Goal: Task Accomplishment & Management: Use online tool/utility

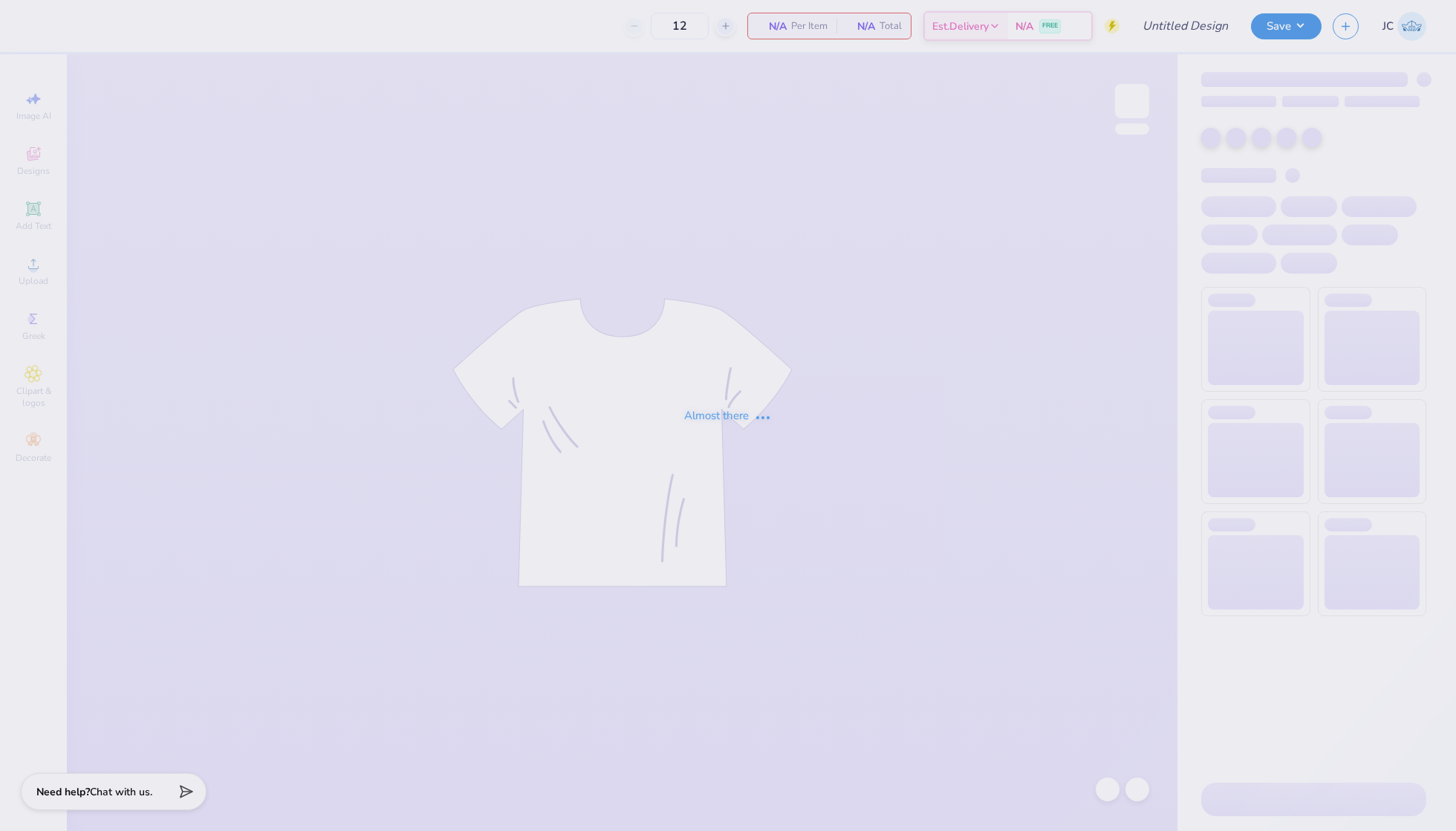
type input "ID Gphi Philo F25"
type input "24"
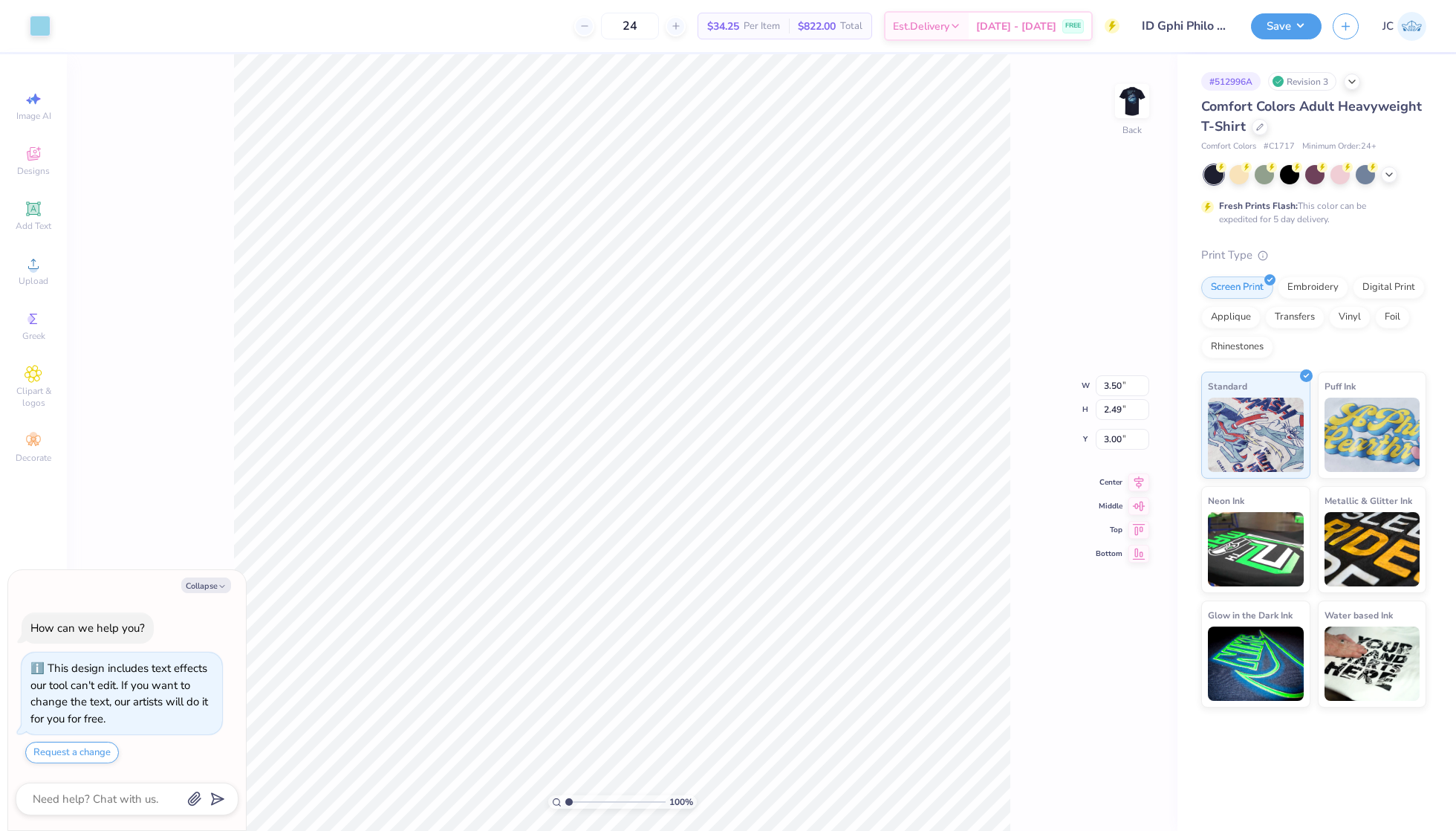
type textarea "x"
type input "4.92"
type textarea "x"
type input "4.82"
type input "3.43"
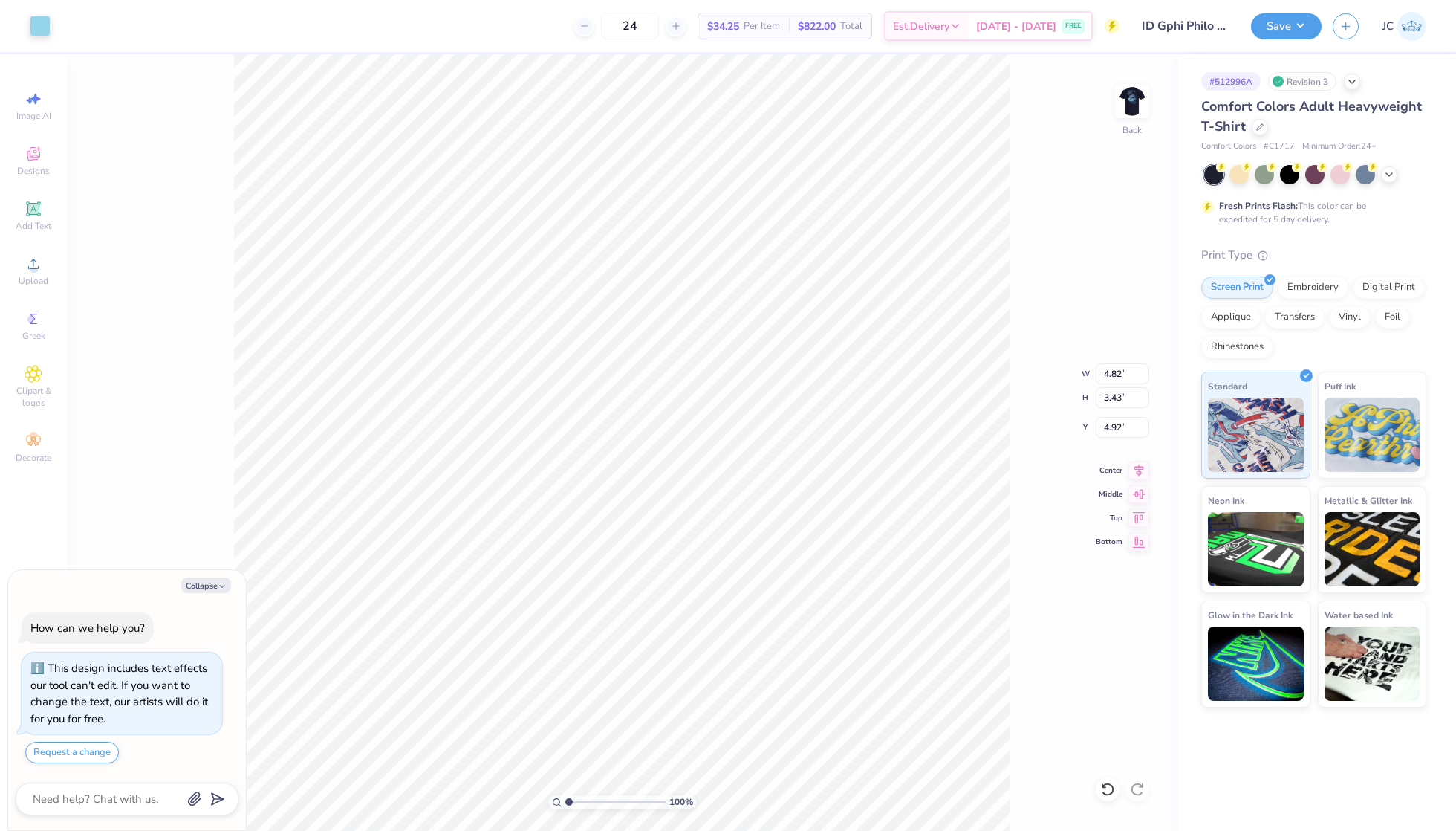
type textarea "x"
type input "3.67"
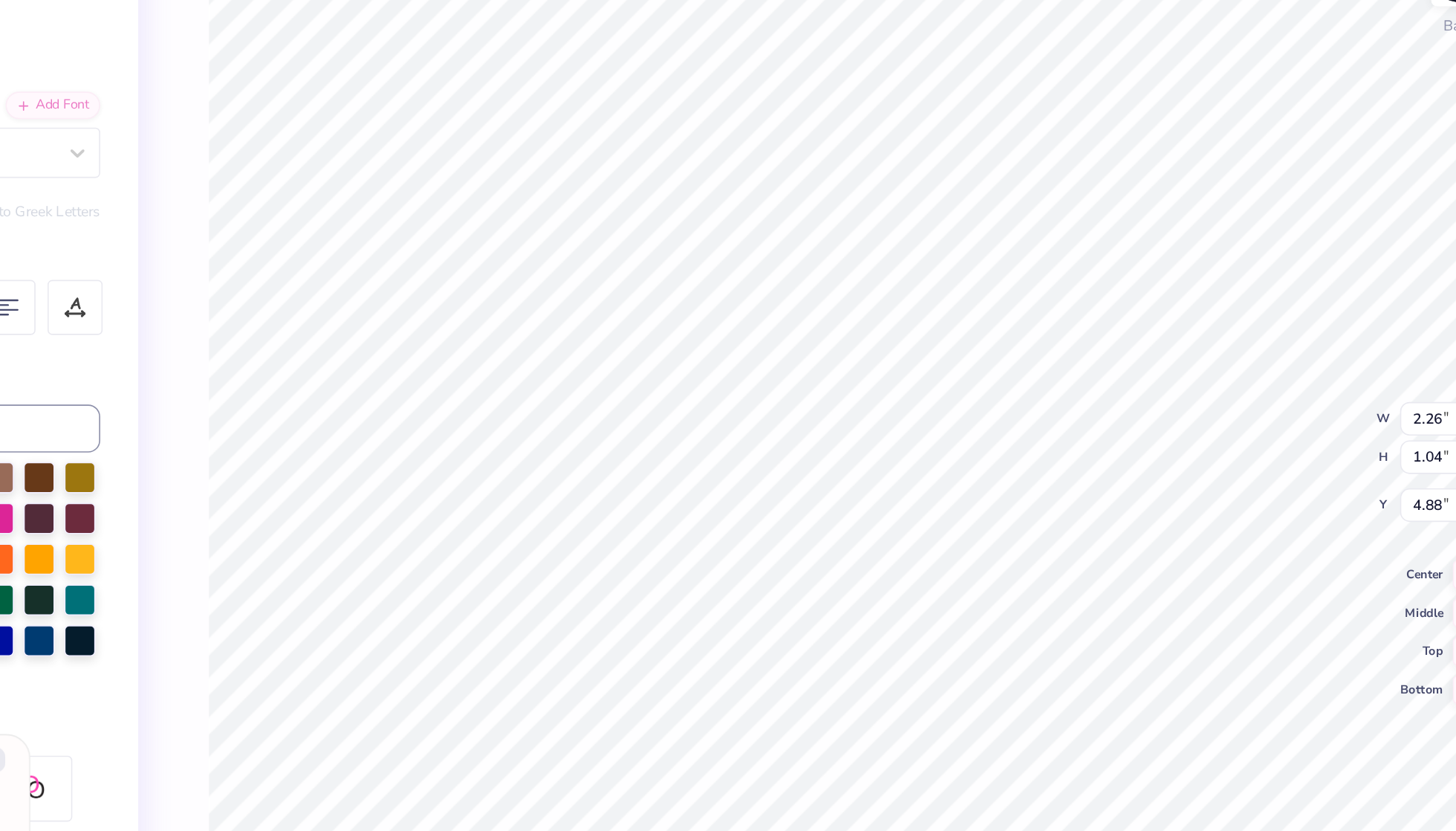
type textarea "x"
type input "4.99"
type textarea "x"
type input "6.36"
type textarea "x"
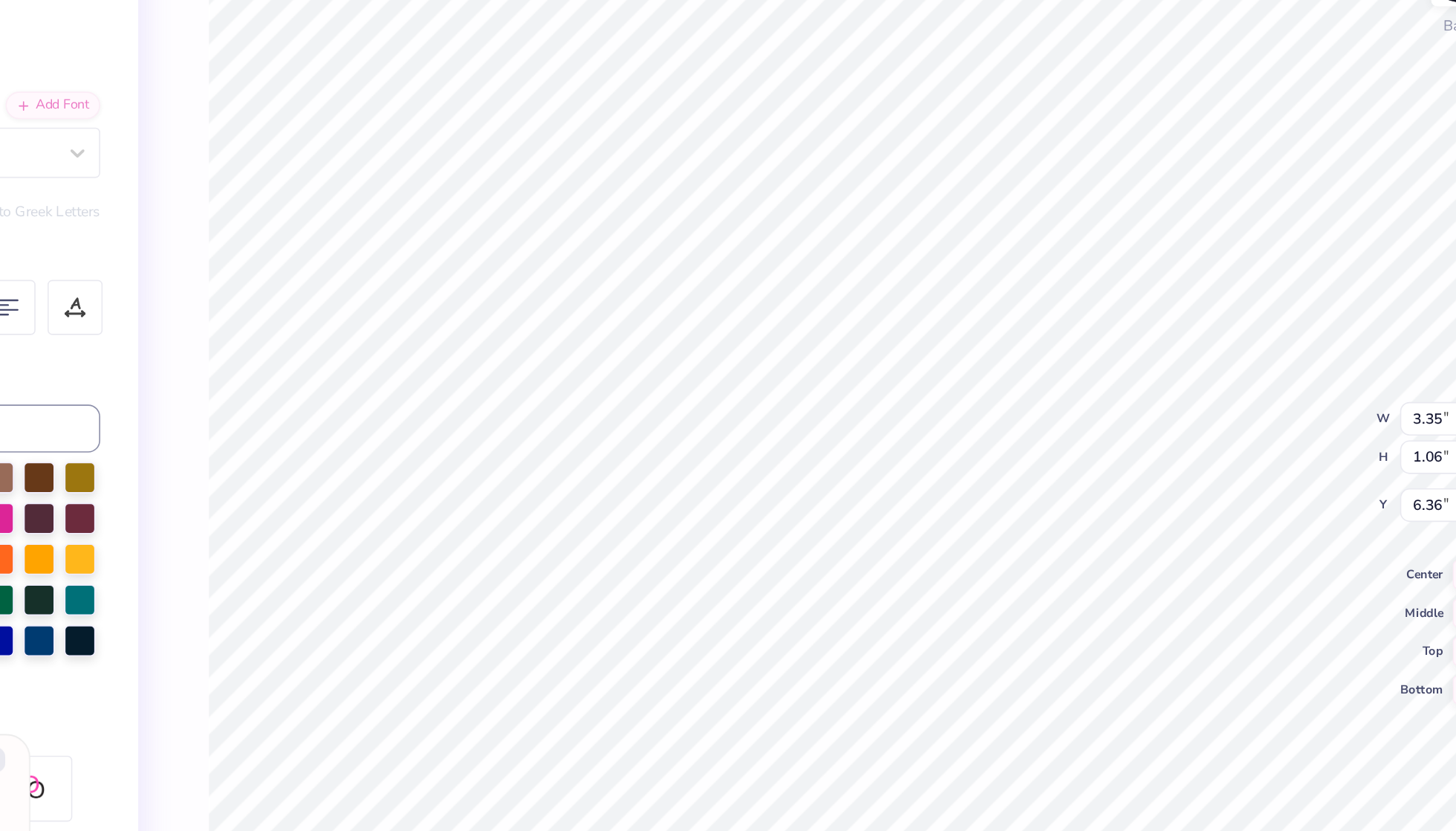
type input "4.82"
type input "1.07"
type input "3.67"
type textarea "x"
type textarea "Gamma"
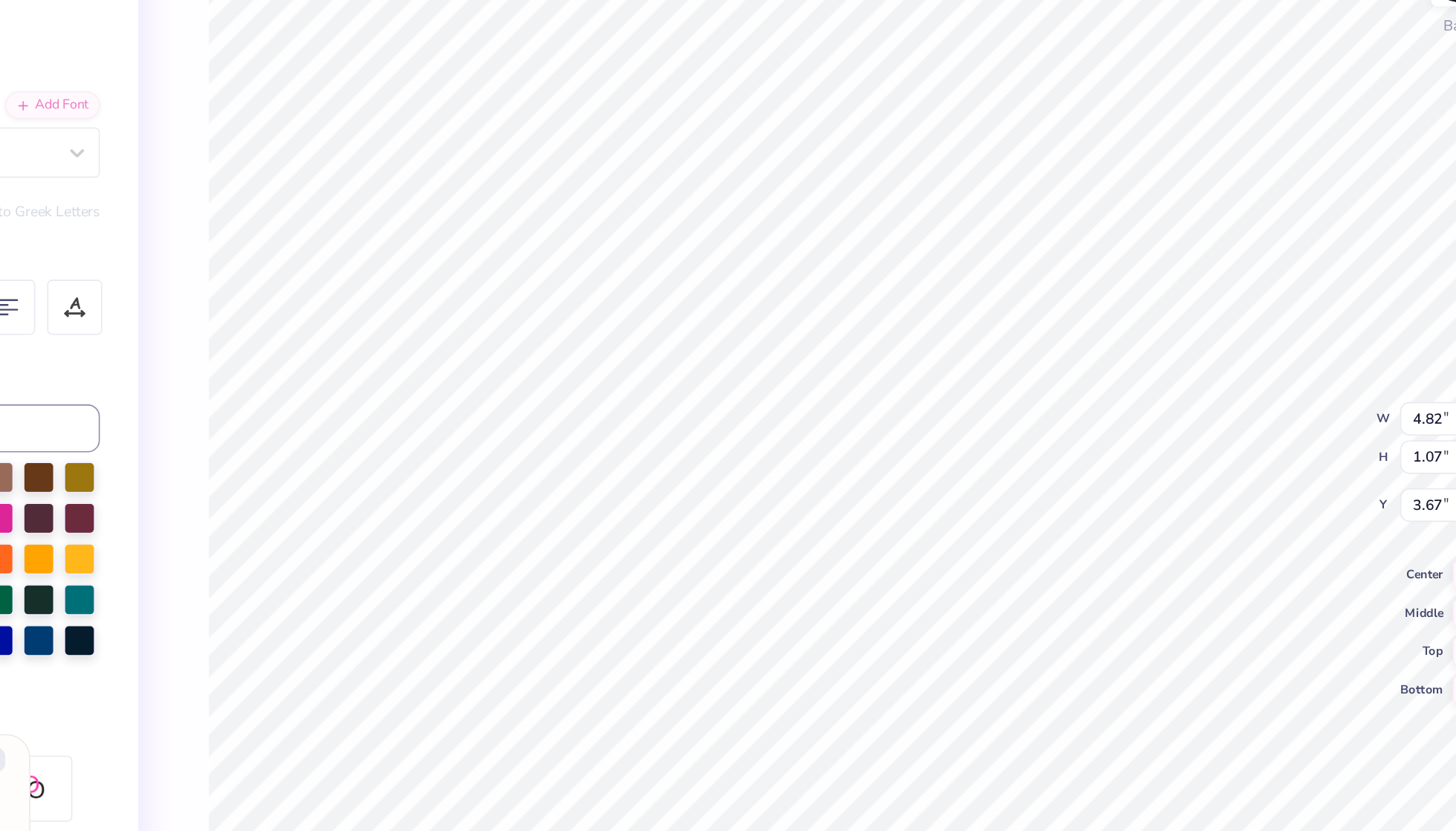
scroll to position [1, 1]
type textarea "x"
type textarea "Gamma P"
type textarea "x"
type textarea "Gamma Ph"
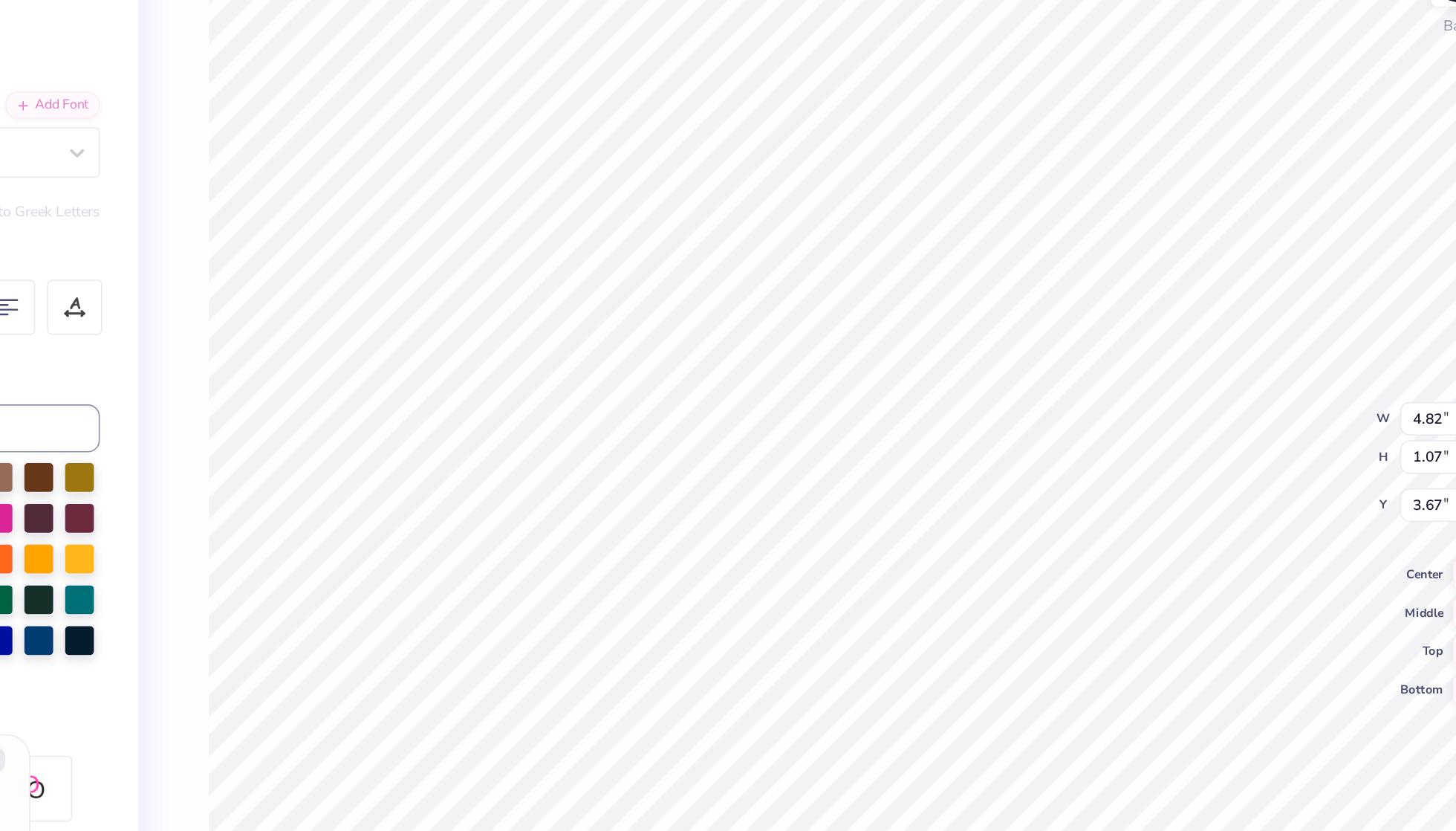
type textarea "x"
type textarea "Gamma Phi"
type textarea "x"
type textarea "Gamma Phi"
type textarea "x"
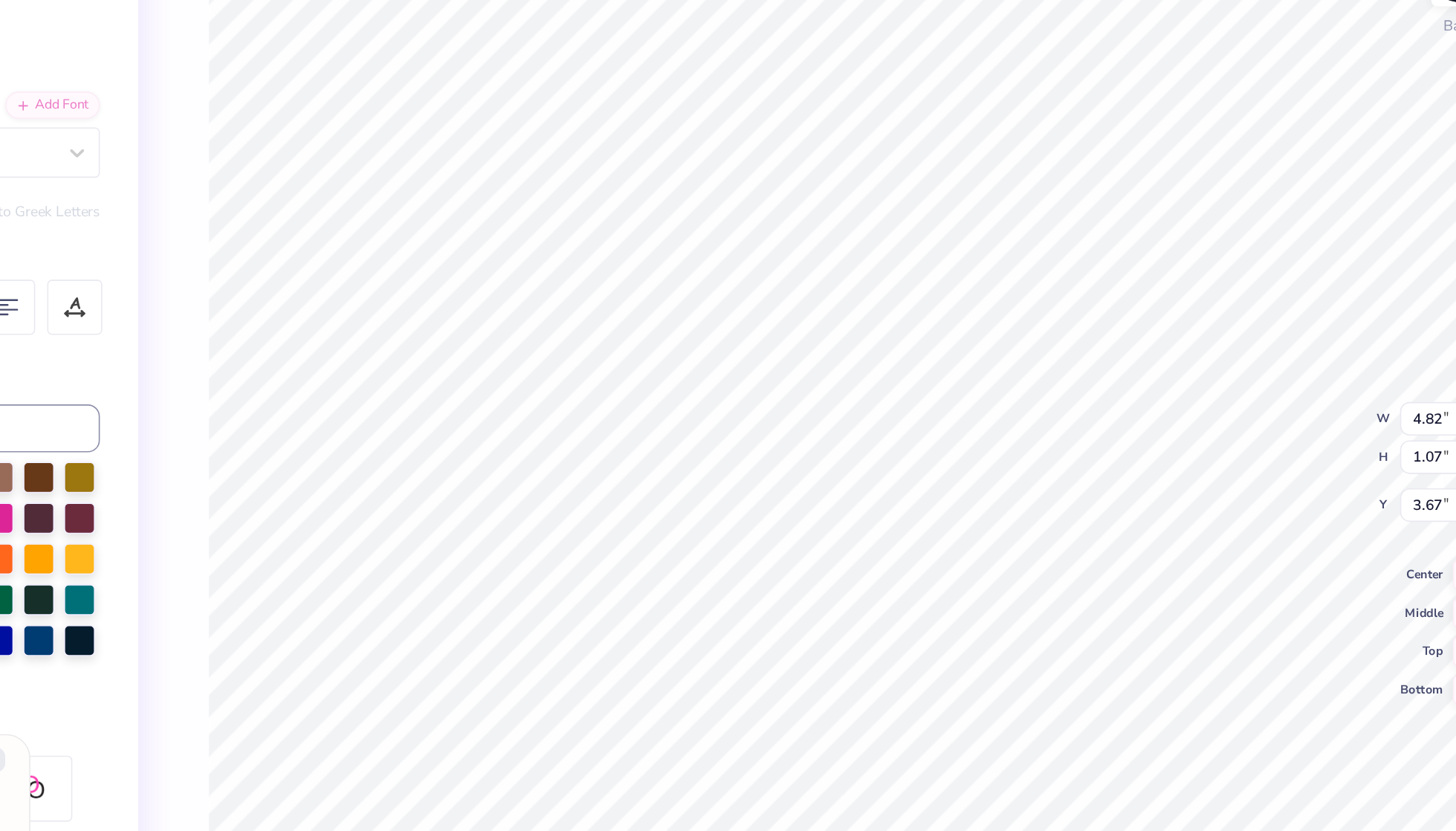
type textarea "Gamma Phi"
type textarea "x"
type textarea "Gamma Phi b"
type textarea "x"
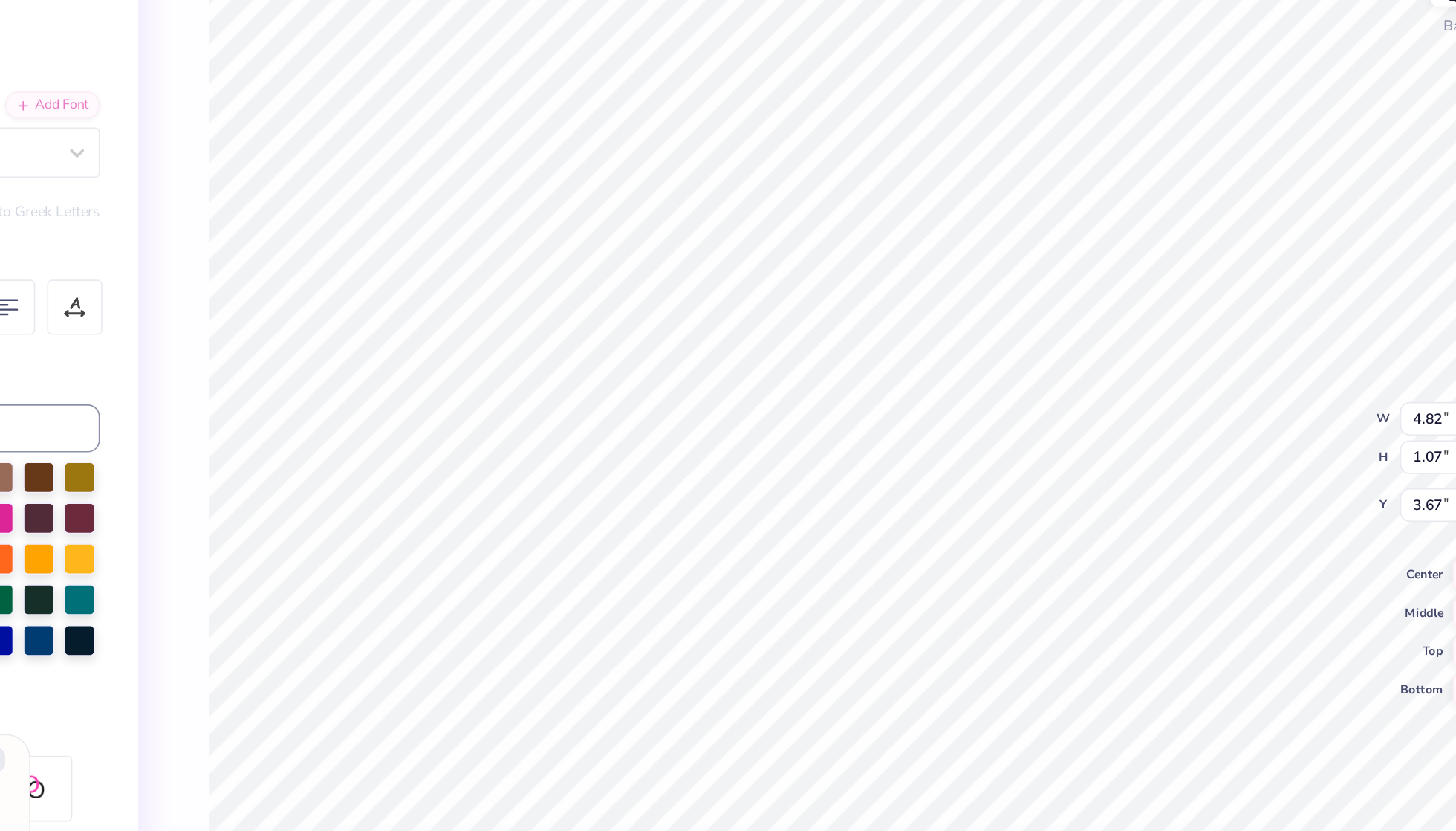
type textarea "Gamma Phi be"
type textarea "x"
type textarea "Gamma Phi bet"
type textarea "x"
type textarea "Gamma Phi beta"
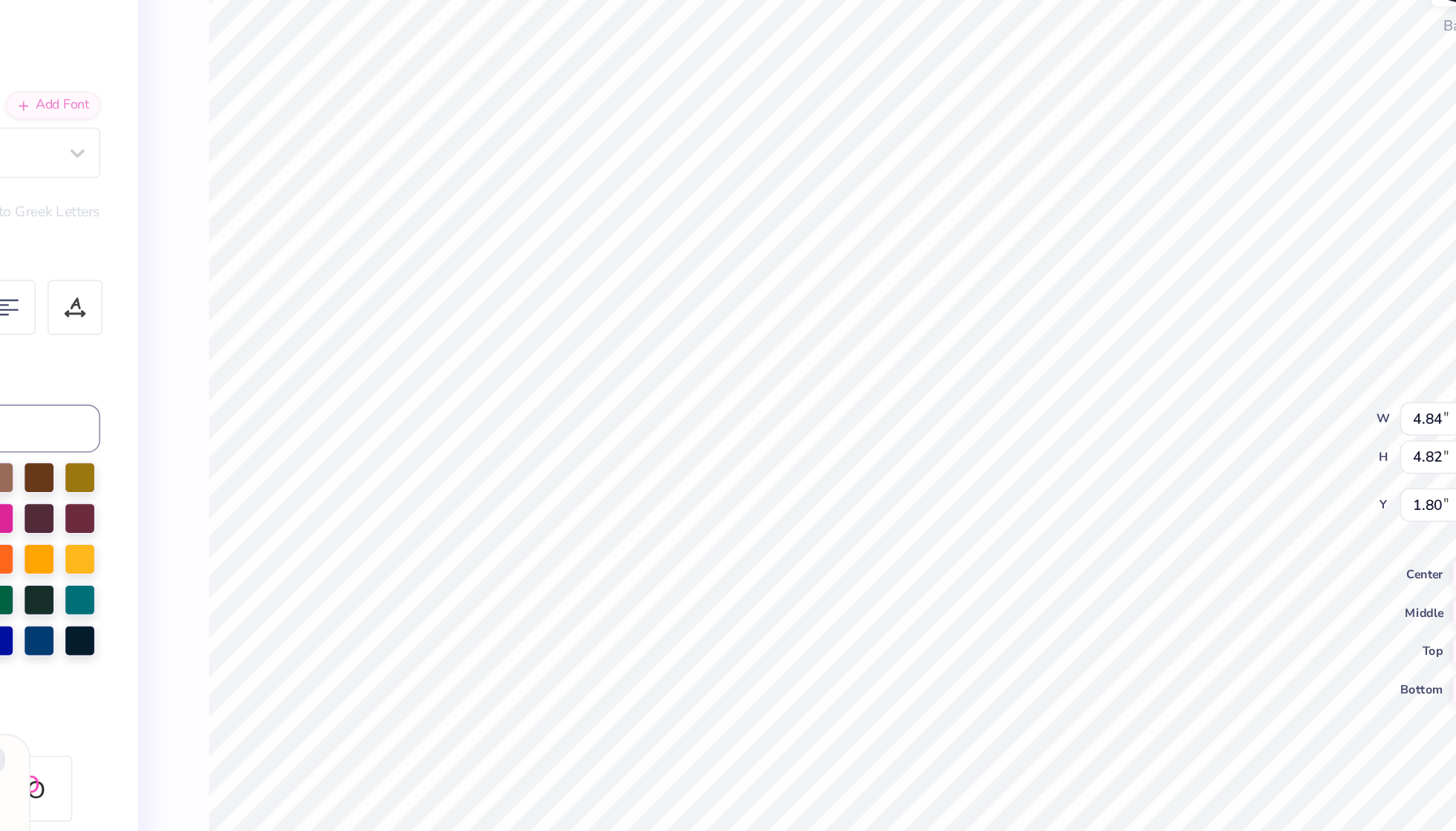
type textarea "x"
type input "2.60"
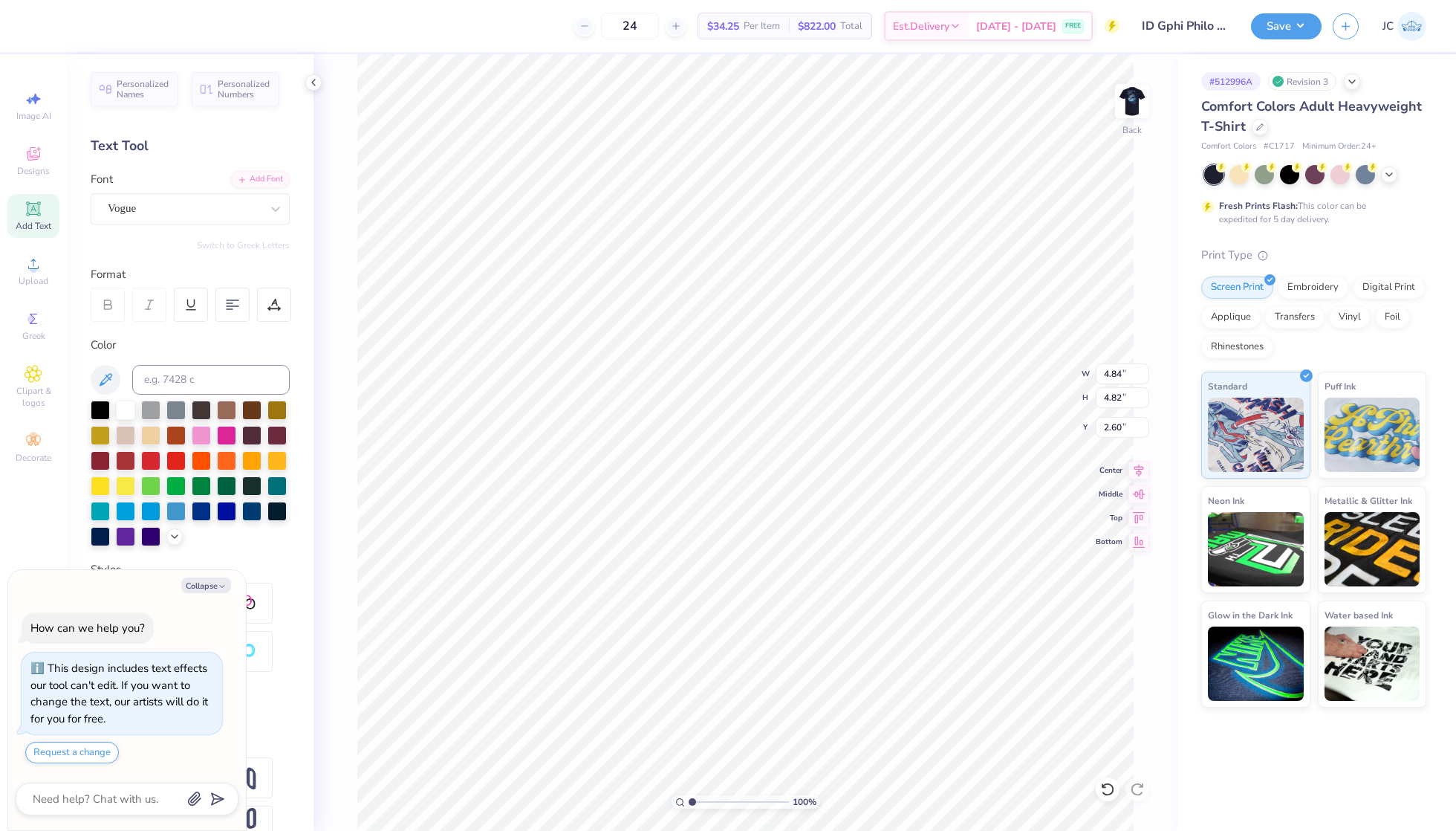
scroll to position [1, 1]
type textarea "x"
type input "3.35"
type input "1.06"
type input "6.36"
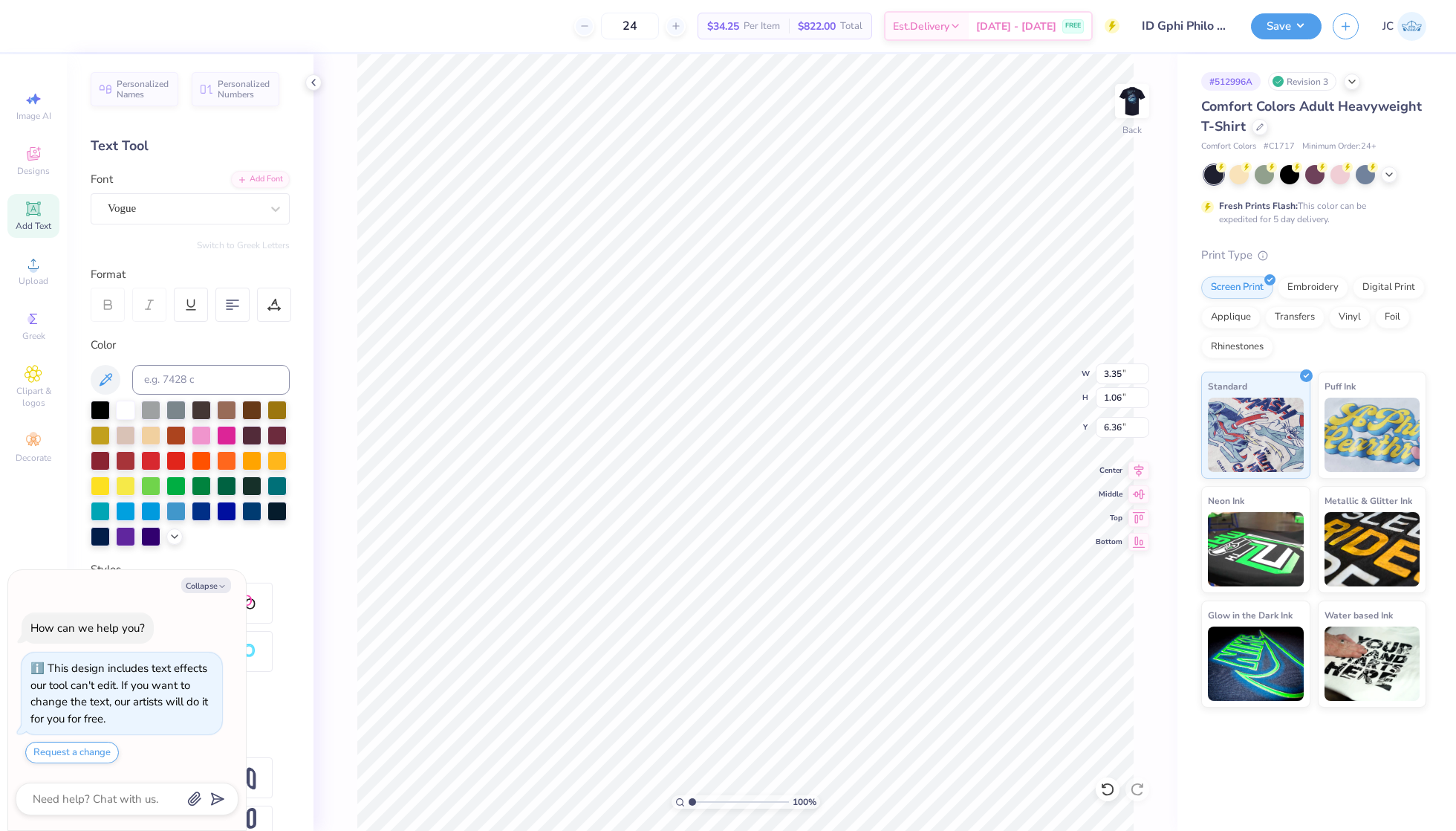
type textarea "x"
type input "4.84"
type input "4.82"
type input "2.60"
type textarea "x"
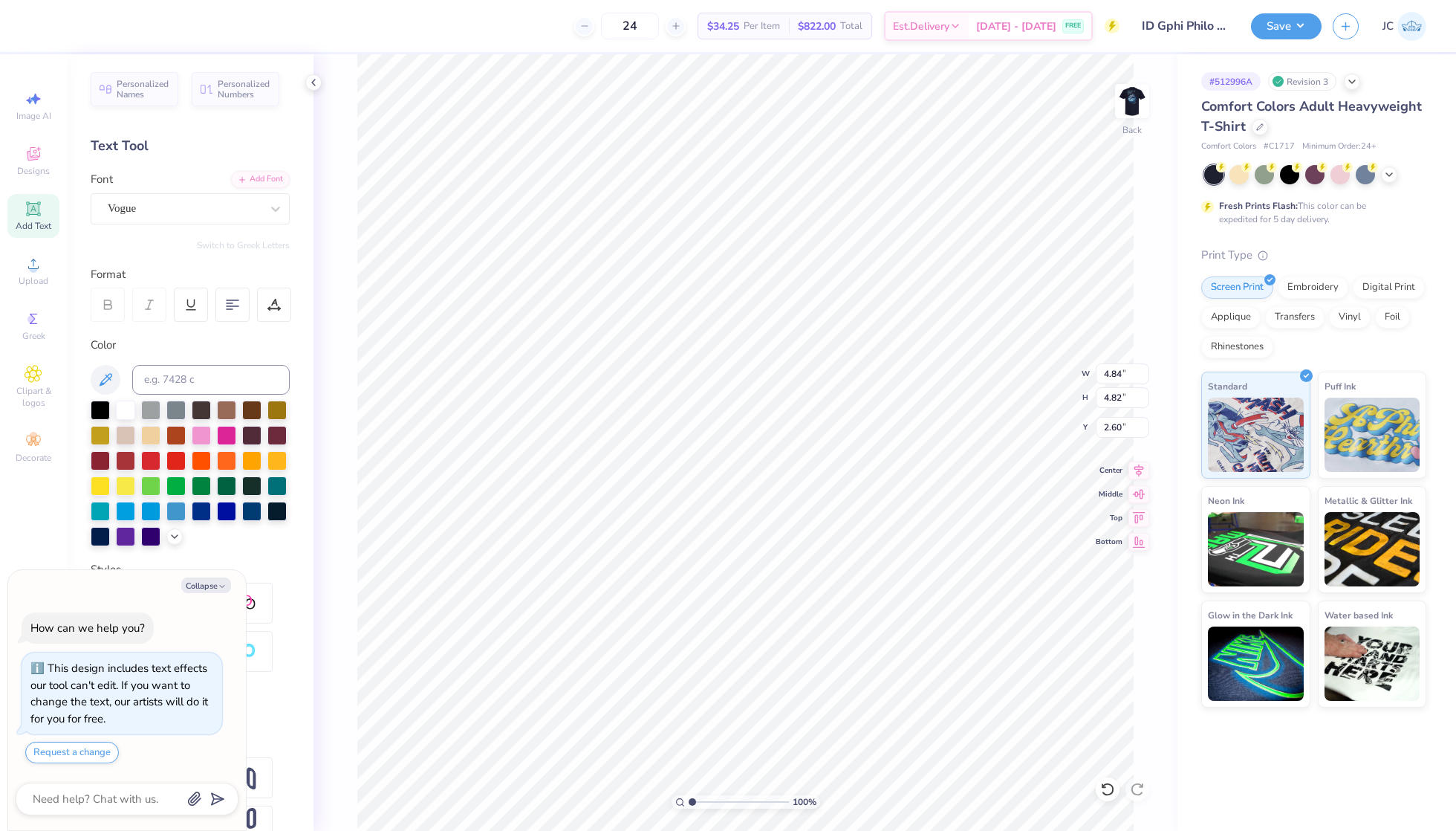
type input "8.56"
type textarea "x"
type textarea "Gamma"
type textarea "x"
type textarea "Gamma"
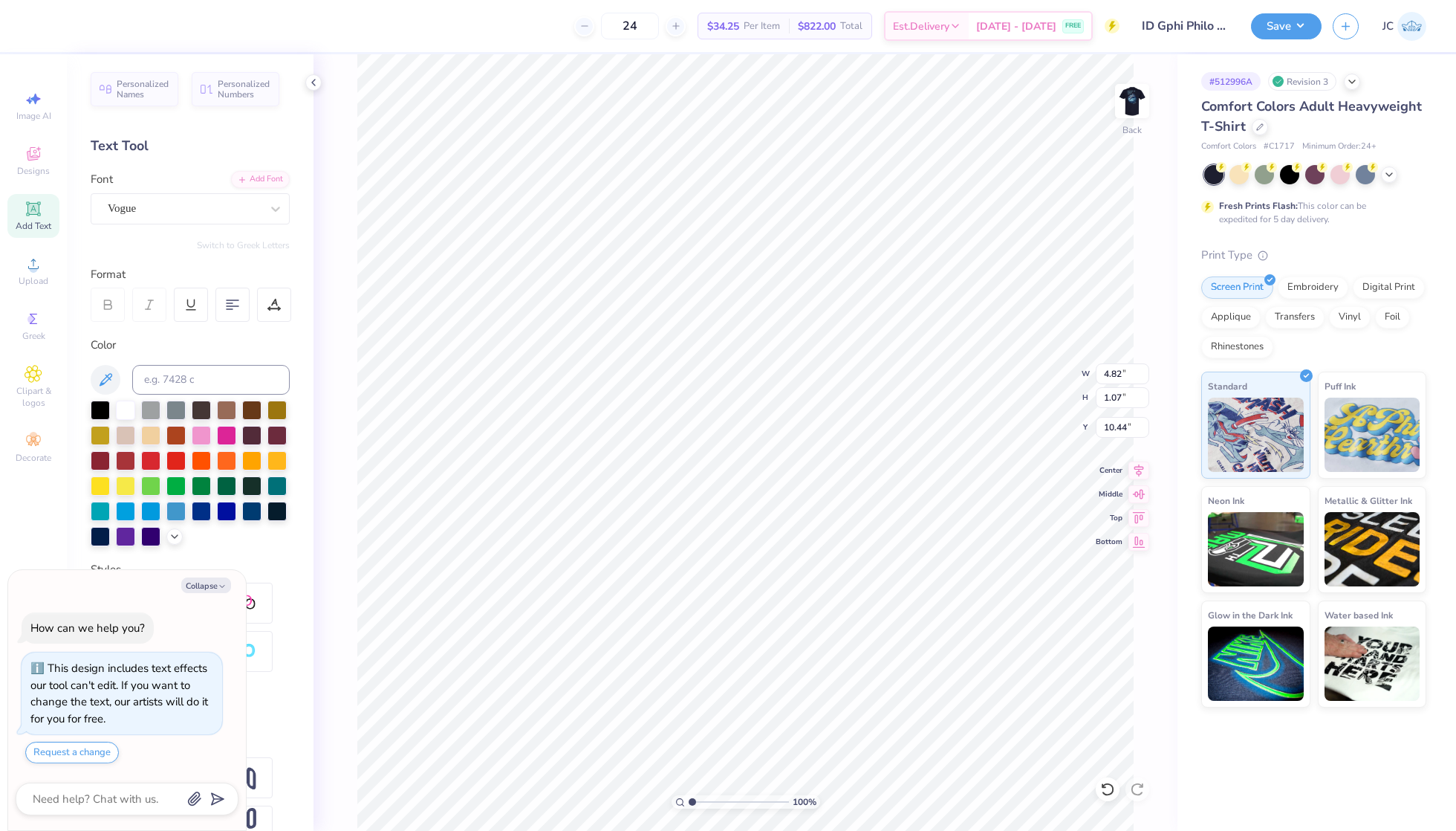
type textarea "x"
type input "3.25"
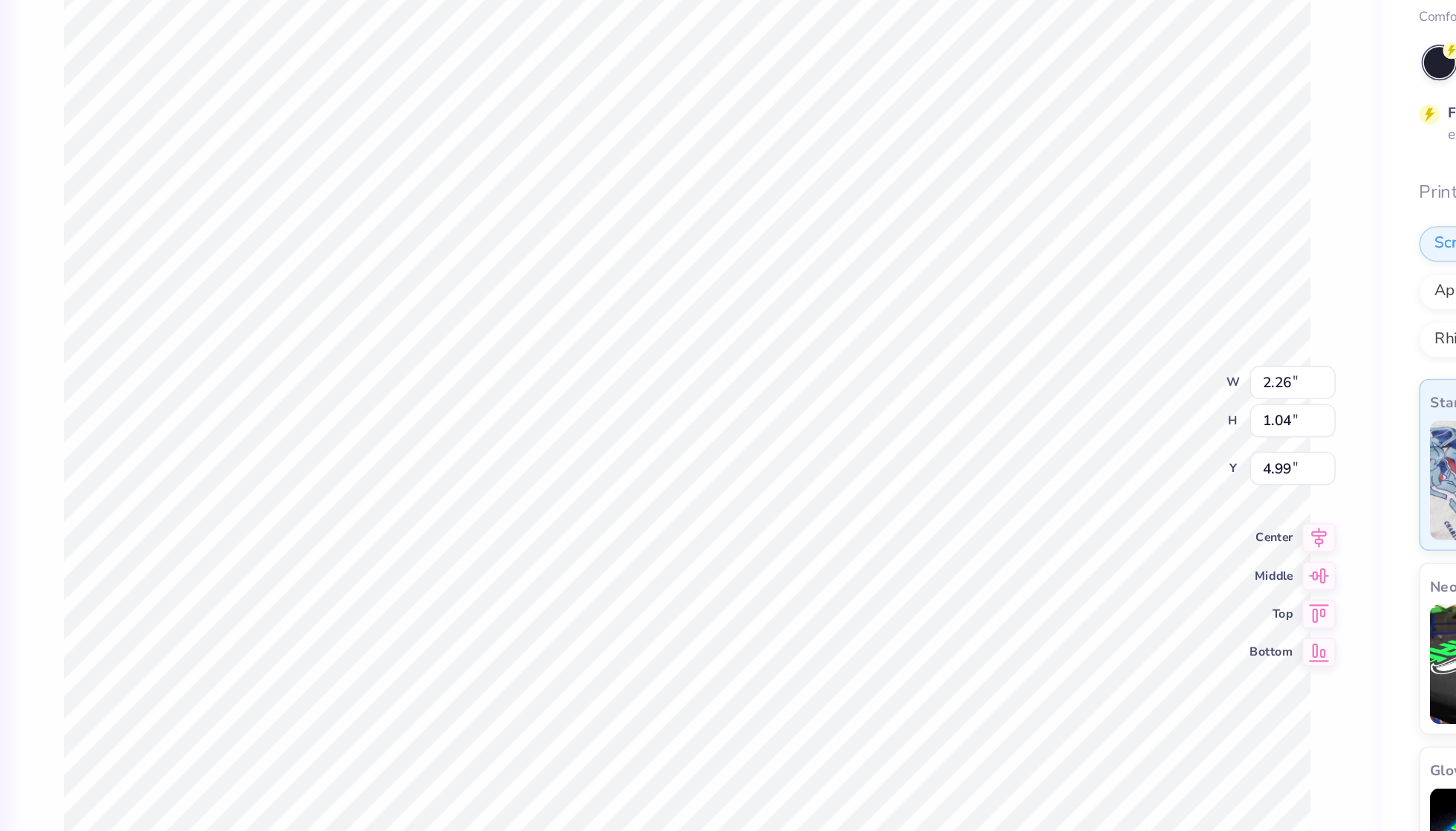
type textarea "x"
type input "4.56"
type textarea "x"
type input "5.86"
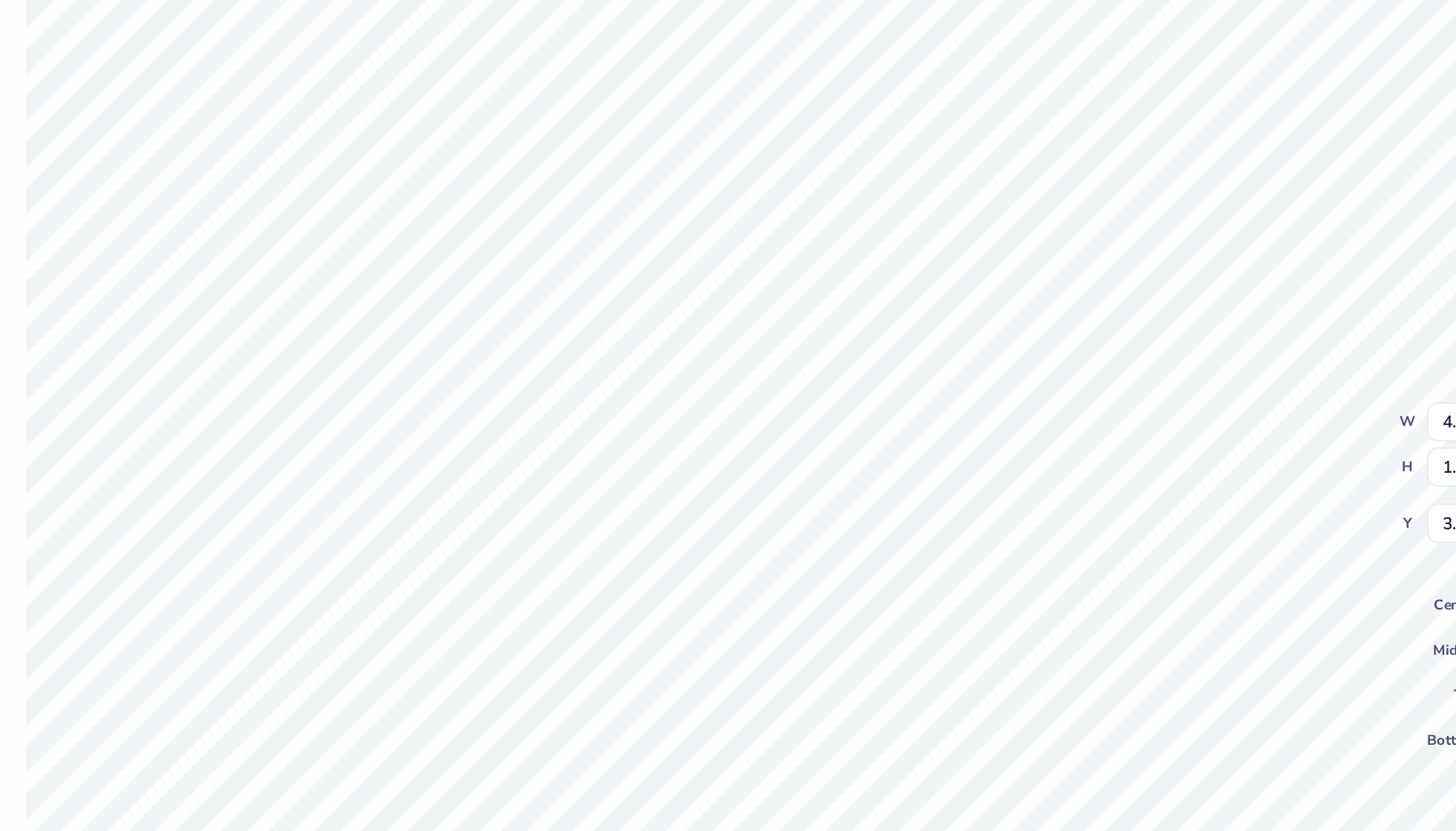
type textarea "x"
type input "3.22"
type textarea "x"
type input "2.26"
type input "1.04"
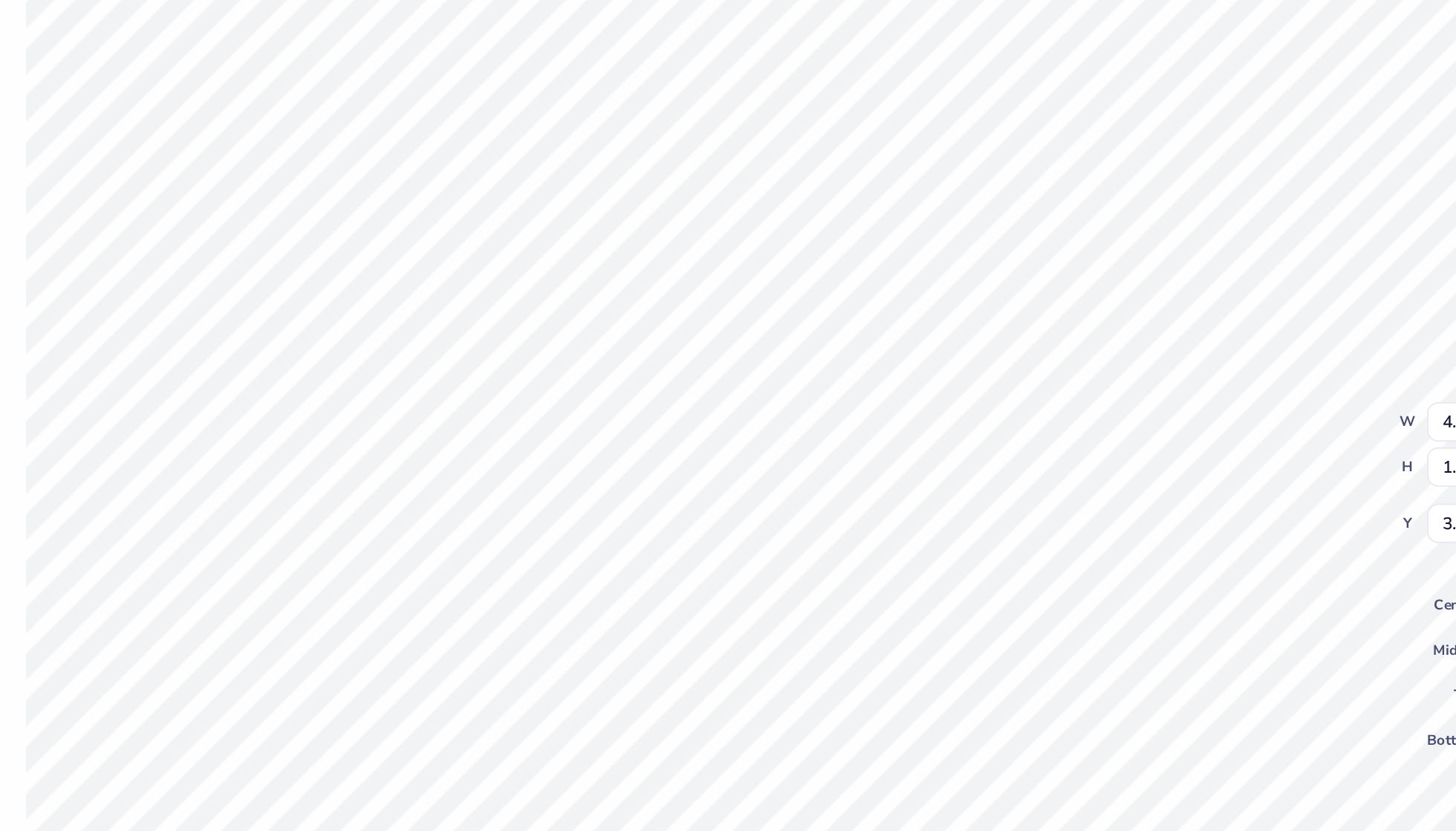
type input "4.56"
type textarea "x"
type input "3.35"
type input "1.06"
type input "5.86"
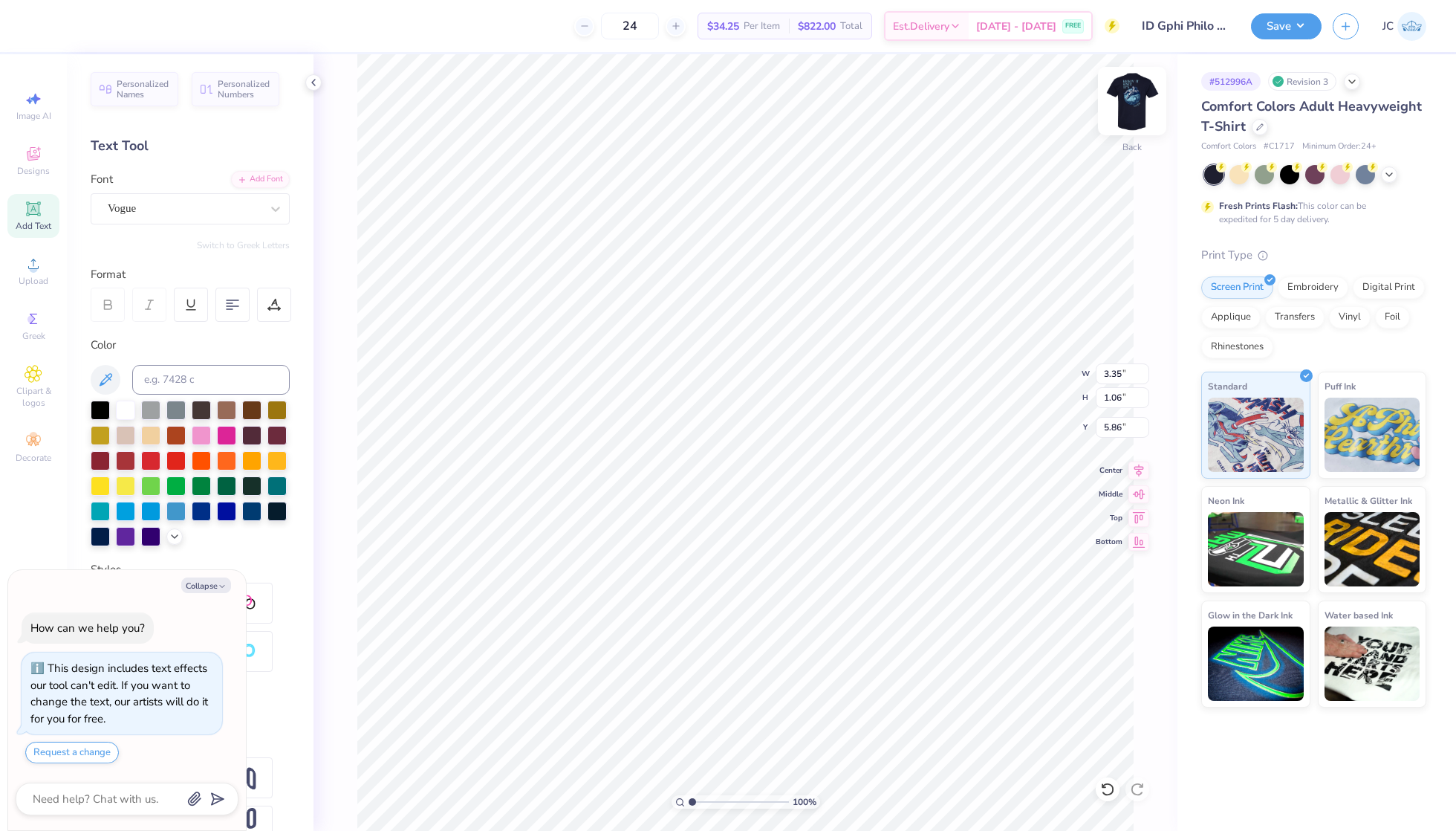
click at [1123, 104] on img at bounding box center [1133, 102] width 60 height 60
type textarea "x"
type textarea "sgotr"
type textarea "x"
type textarea "sugotr"
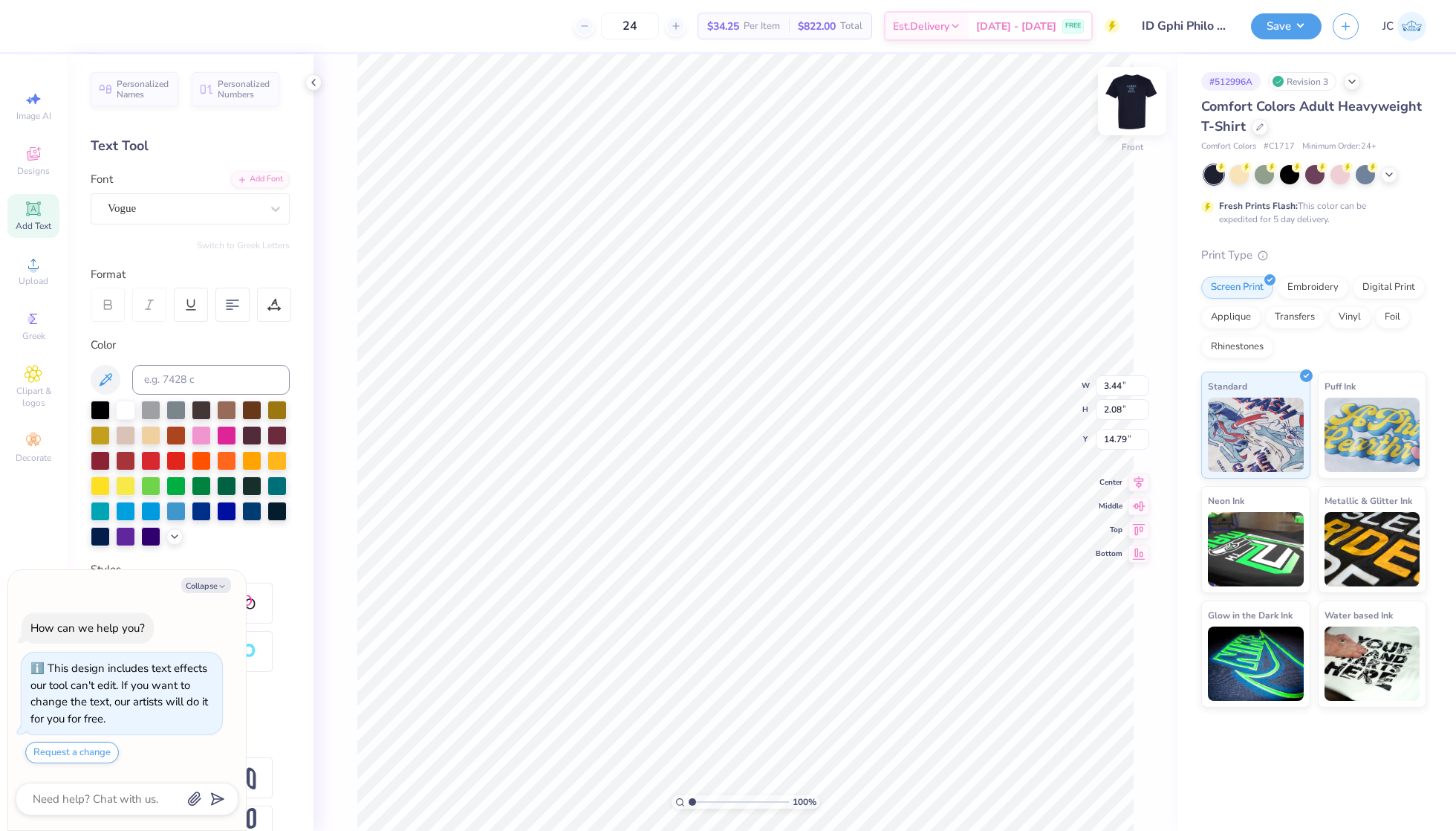
scroll to position [0, 1]
type textarea "x"
type textarea "supgotr"
type textarea "x"
type textarea "suppgotr"
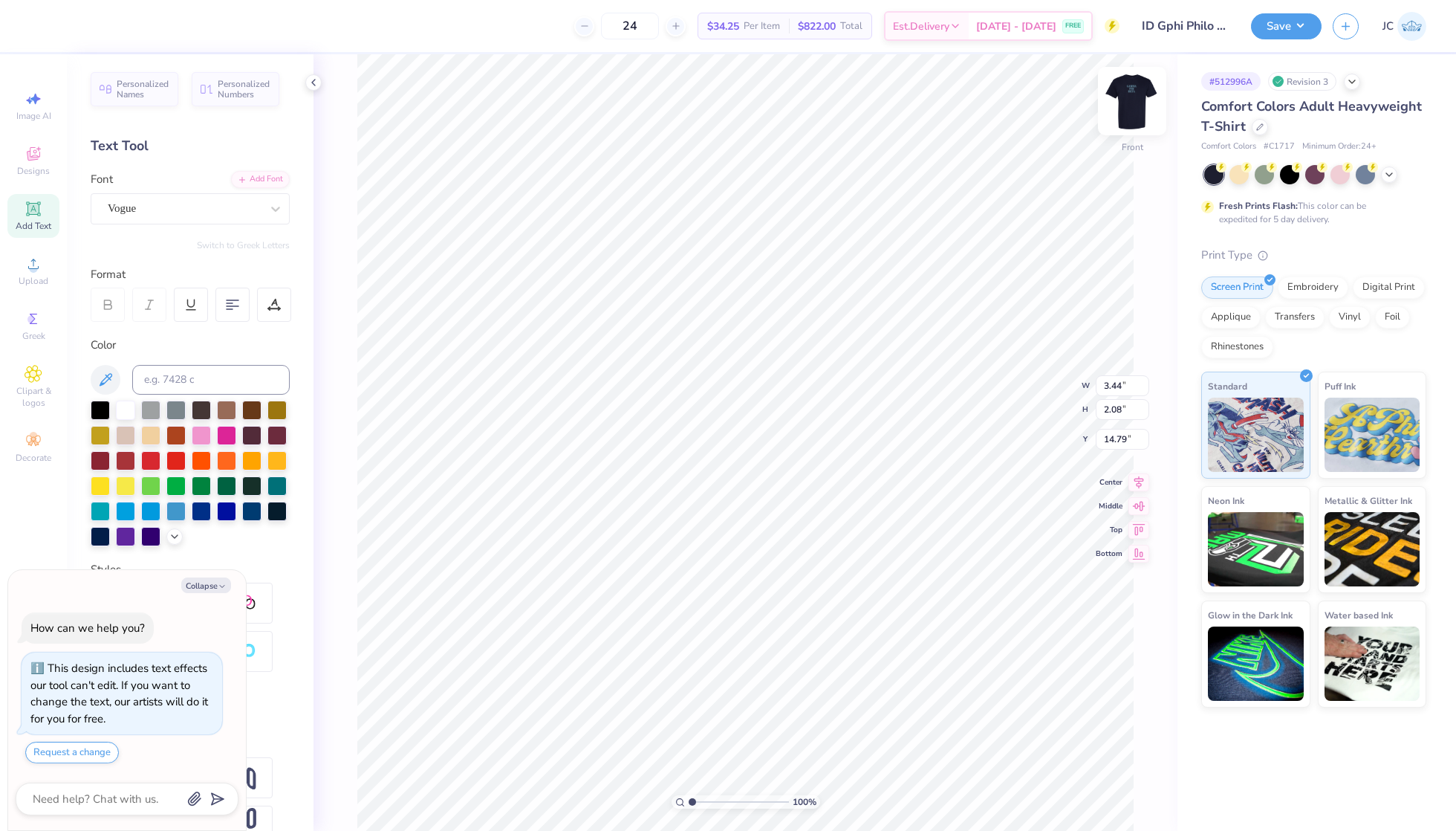
scroll to position [0, 2]
type textarea "x"
type textarea "suppogotr"
type textarea "x"
type textarea "supporgotr"
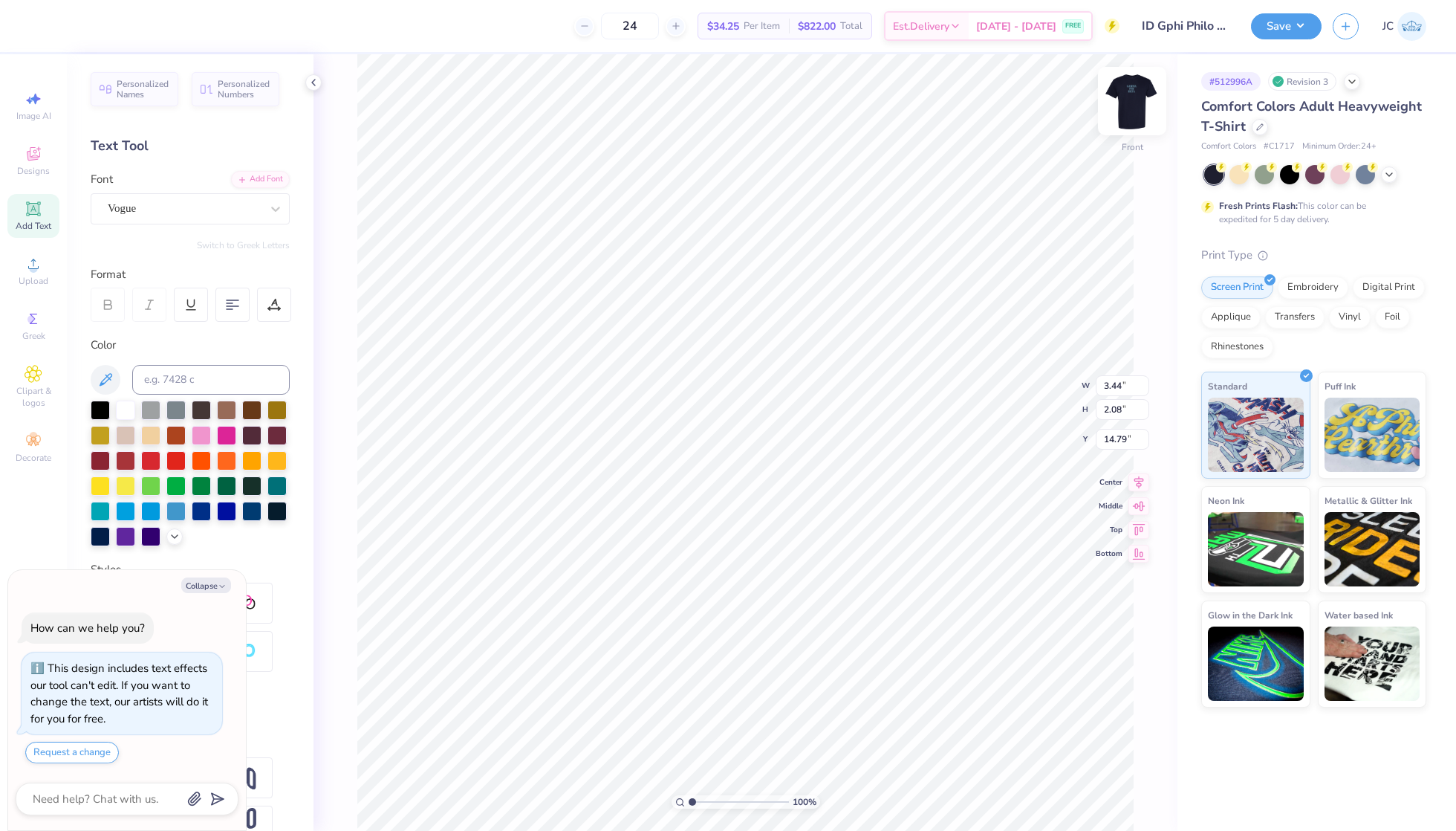
type textarea "x"
type textarea "supportgotr"
type textarea "x"
type textarea "supportigotr"
type textarea "x"
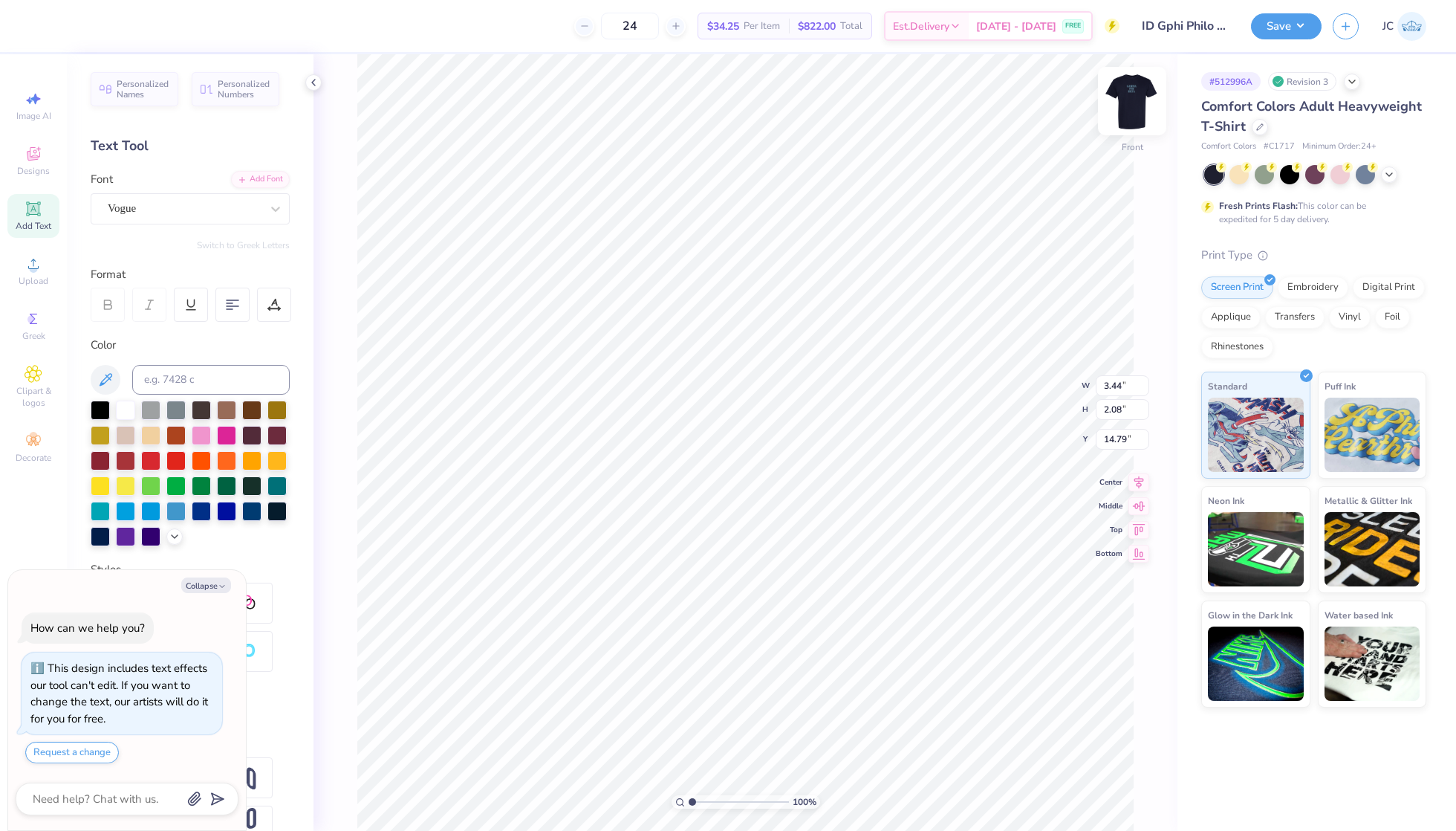
type textarea "supportingotr"
type textarea "x"
type textarea "supportinggotr"
type textarea "x"
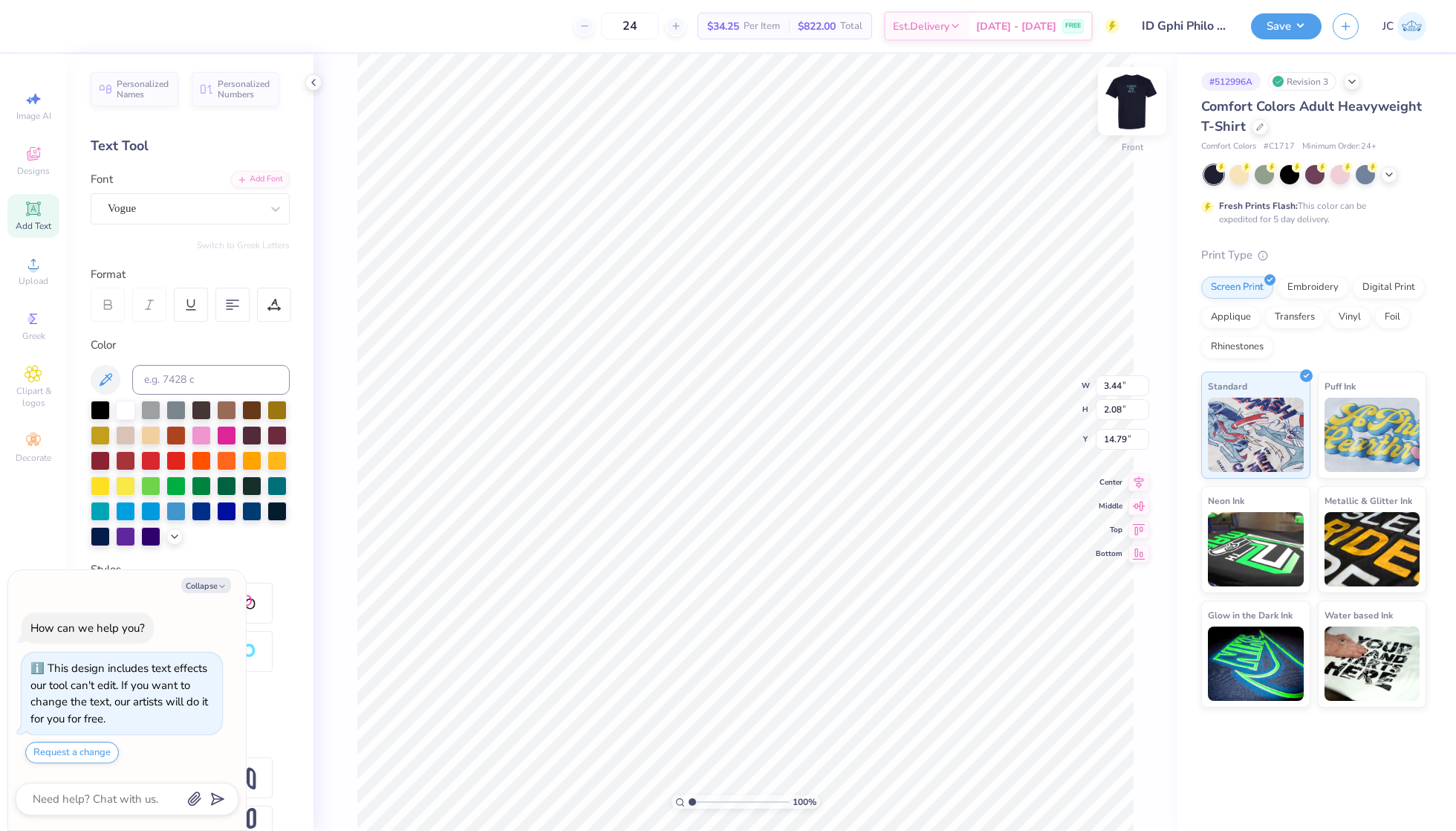
type textarea "supporting gotr"
click at [185, 574] on div "Collapse How can we help you? This design includes text effects our tool can't …" at bounding box center [127, 700] width 238 height 260
click at [186, 589] on button "Collapse" at bounding box center [205, 585] width 50 height 16
type textarea "x"
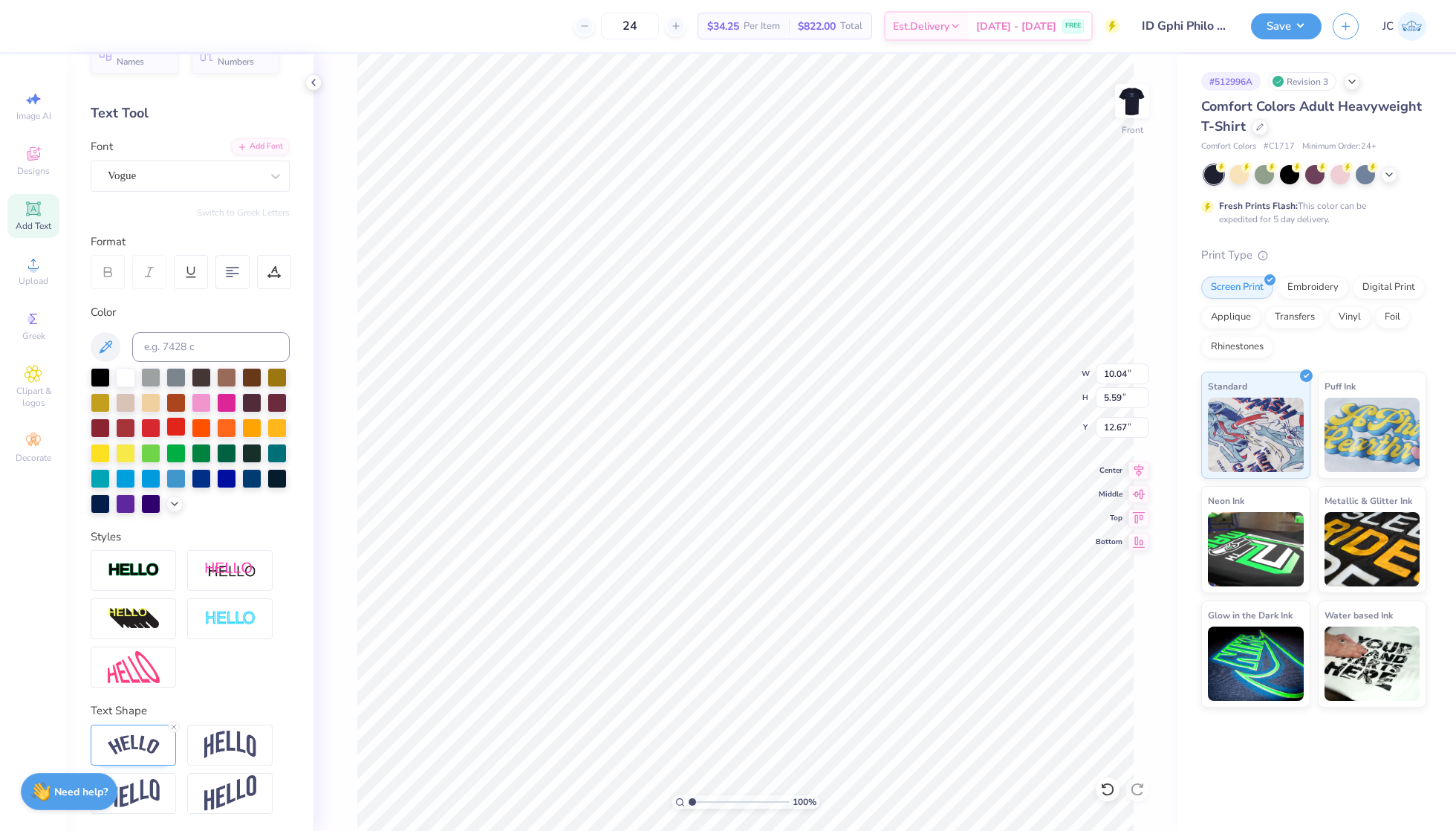
scroll to position [31, 0]
type input "12.57"
type textarea "gotr"
click at [846, 578] on li "Duplicate" at bounding box center [864, 584] width 116 height 29
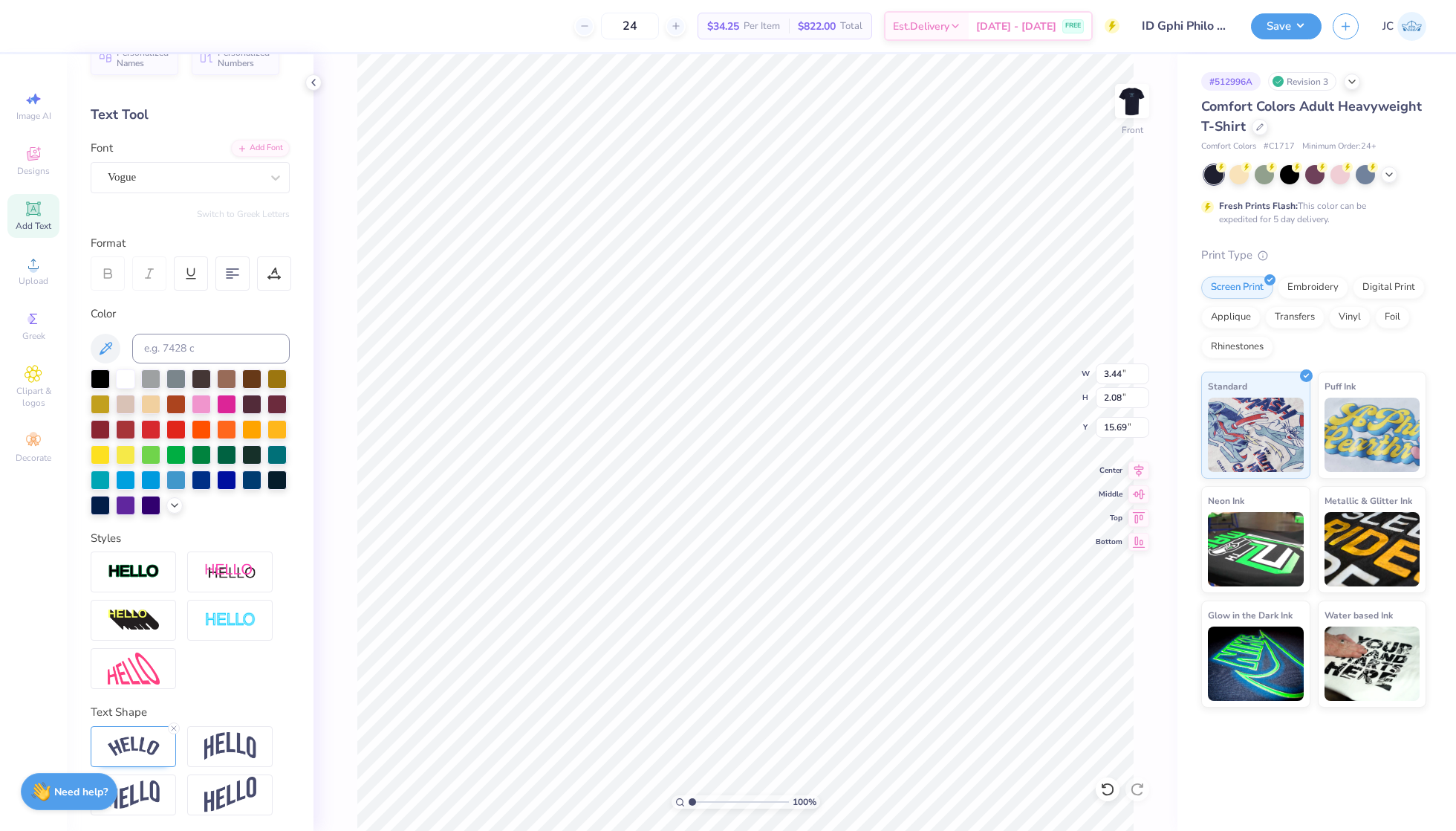
type input "17.65"
type textarea "supporting"
type input "14.27"
type input "2.93"
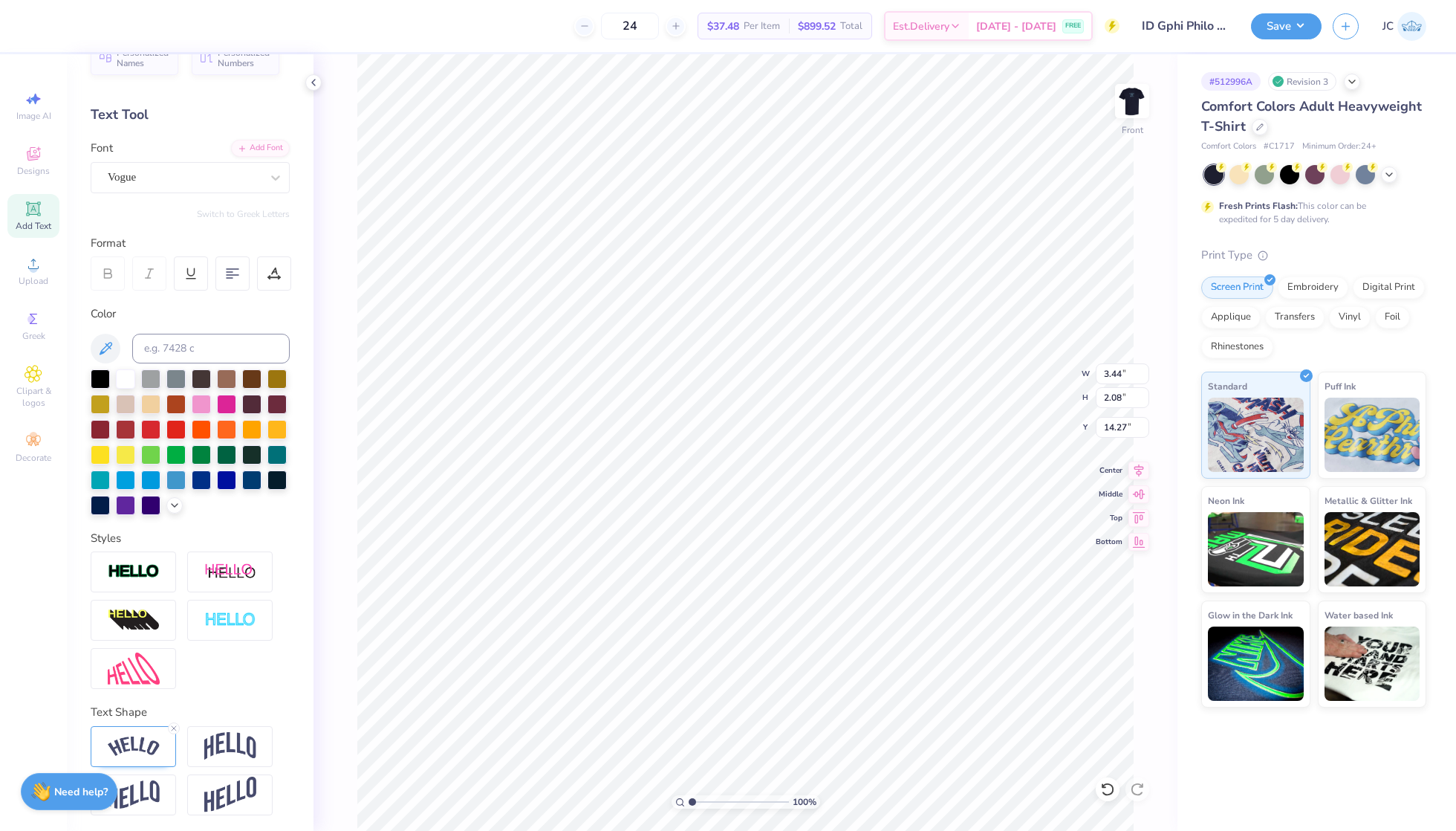
type input "2.64"
type input "14.06"
type input "1.91"
type input "1.72"
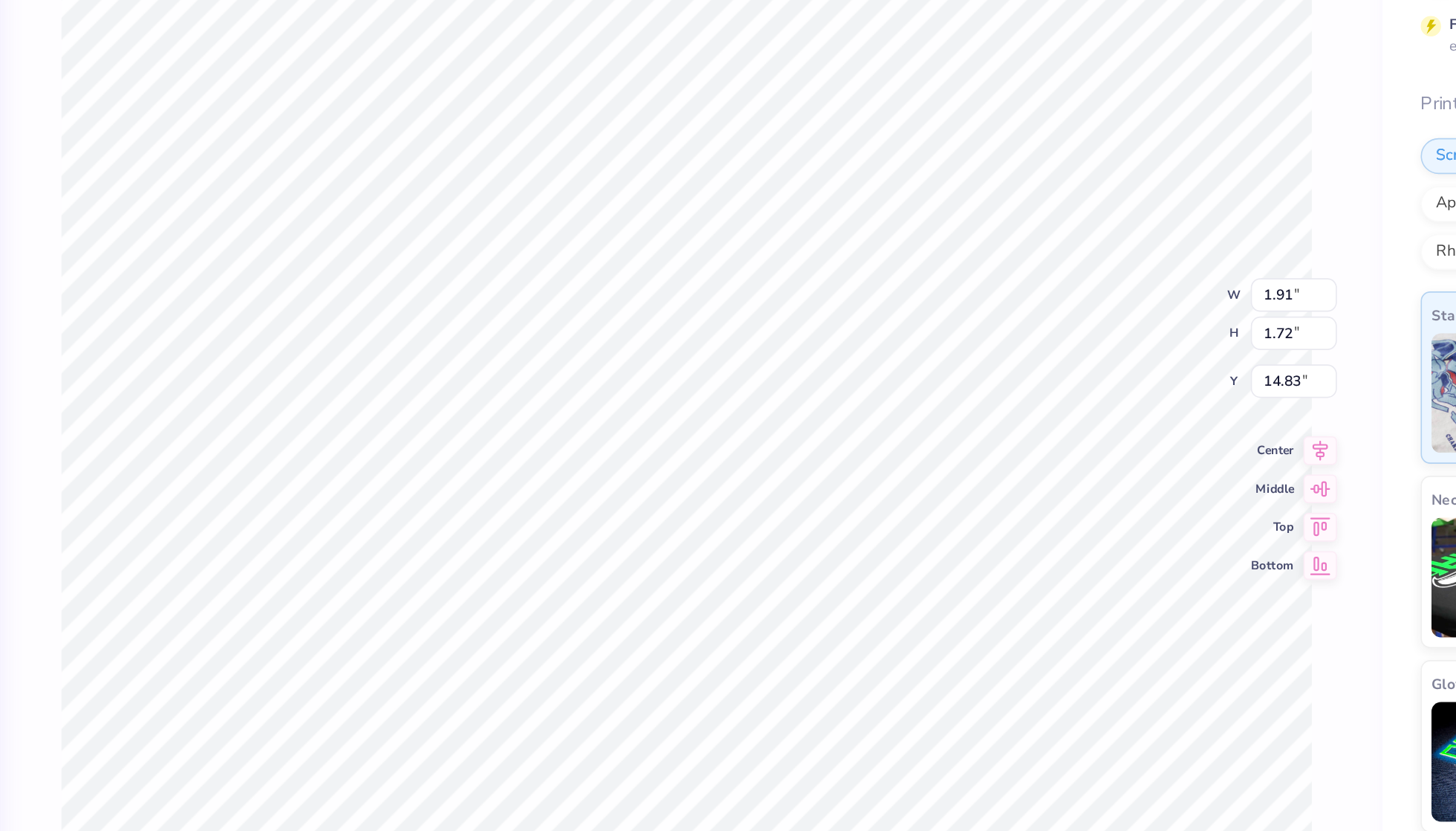
type input "13.51"
type input "6.94"
type input "3.99"
type input "16.45"
type input "4.60"
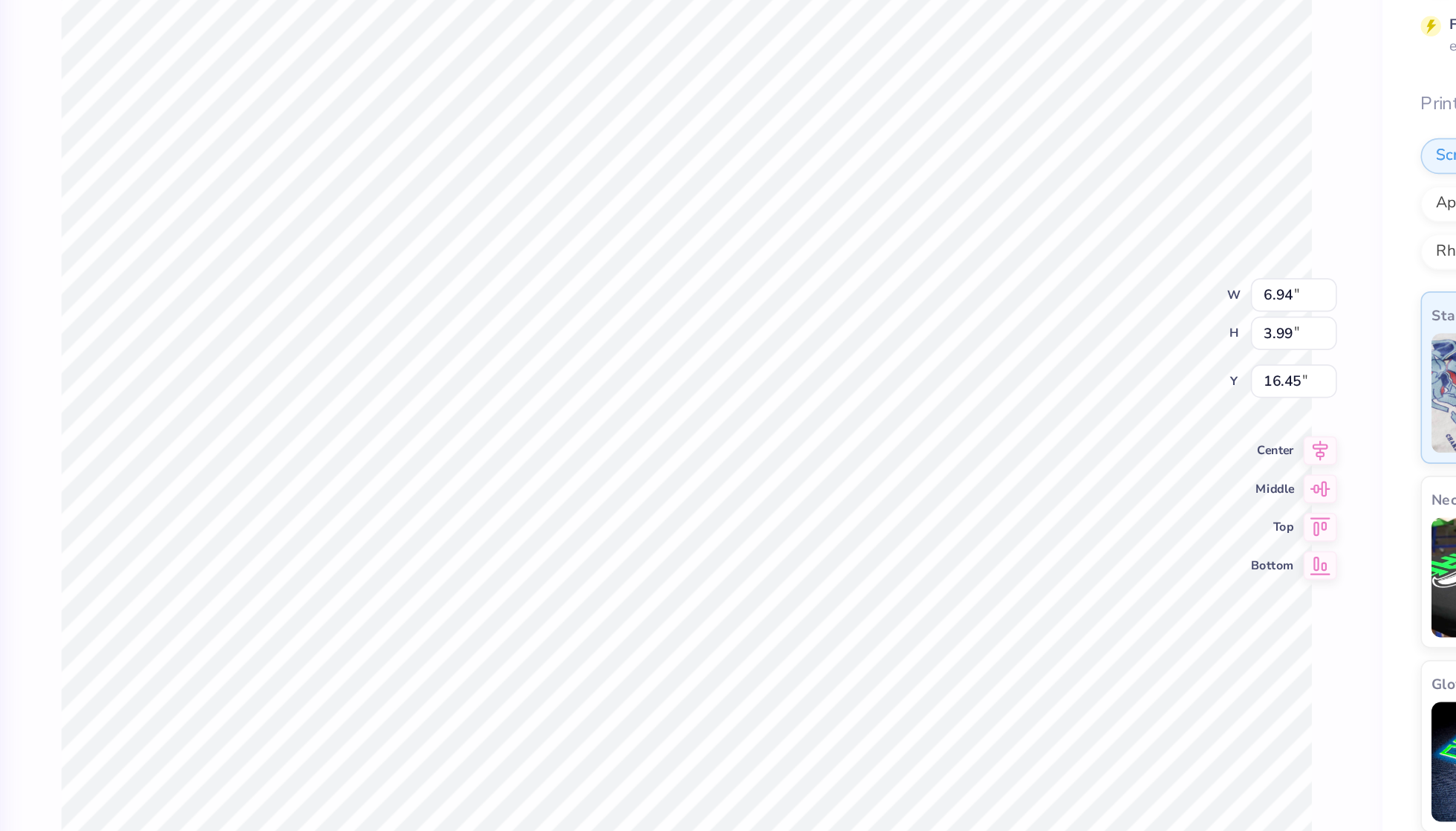
type input "2.65"
type input "17.61"
type input "5.15"
type input "1.40"
type input "15.31"
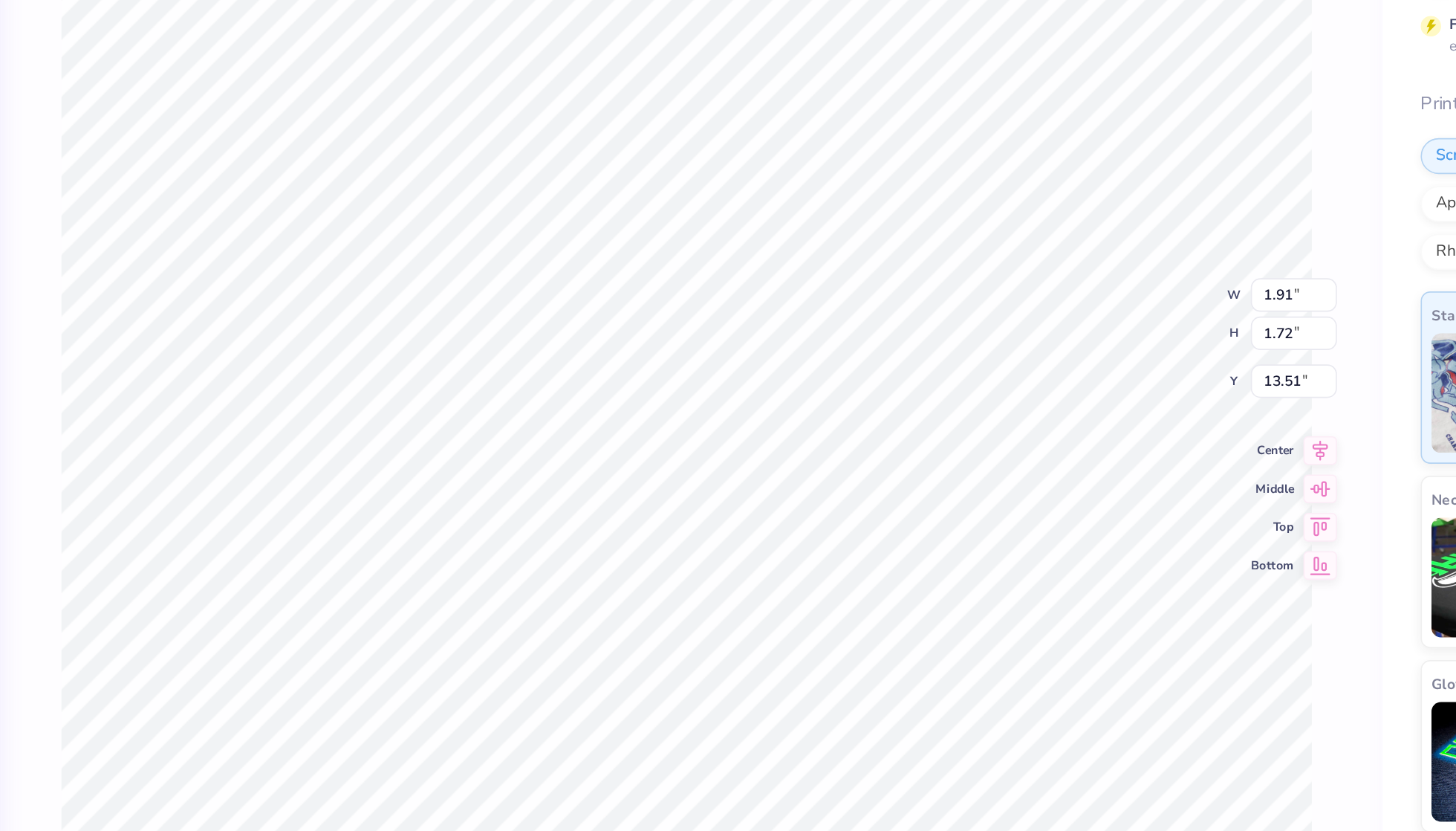
type input "13.60"
type input "1.65"
type input "1.96"
type input "13.47"
type input "13.35"
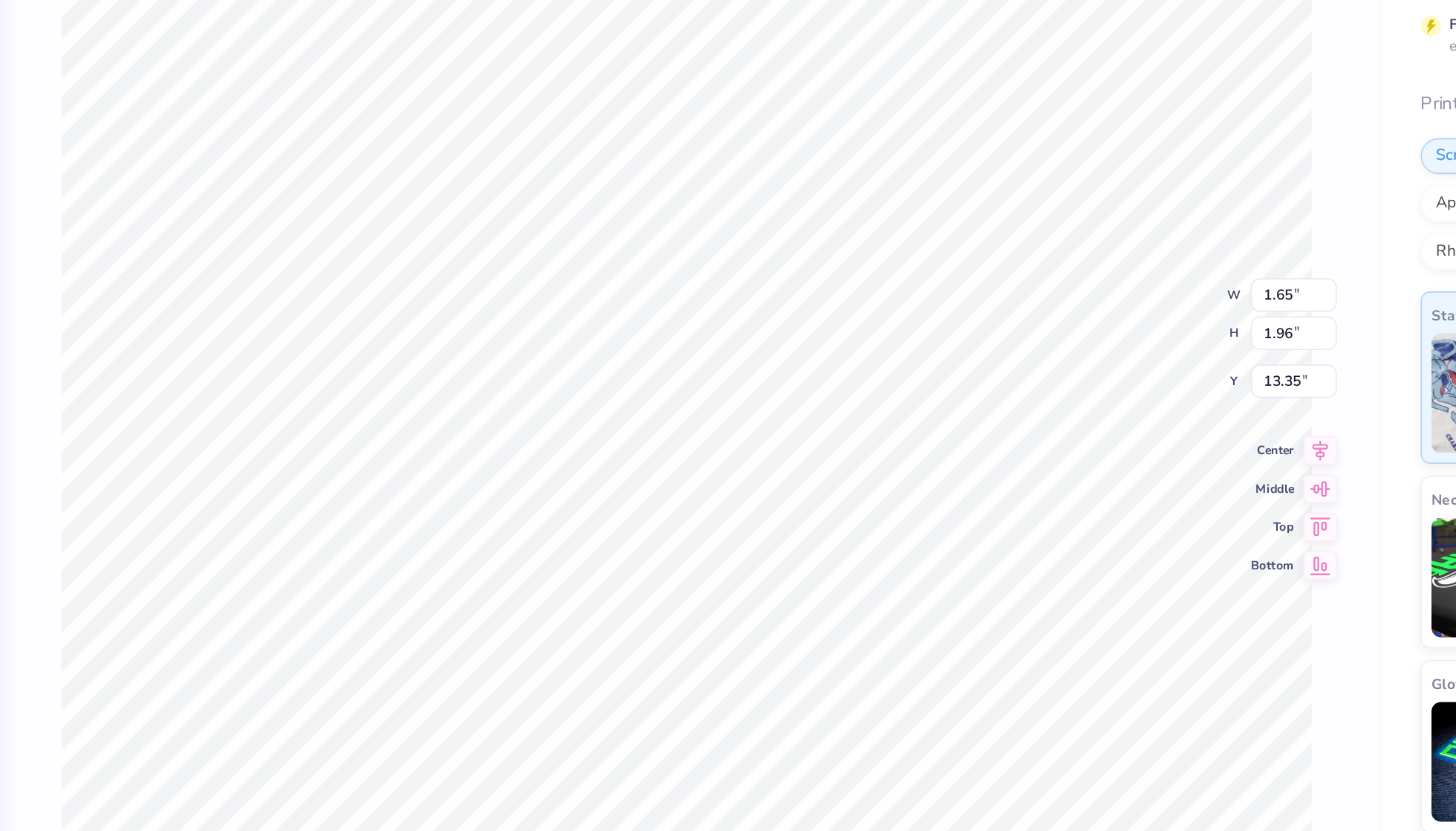
type input "1.43"
type input "2.14"
type input "13.26"
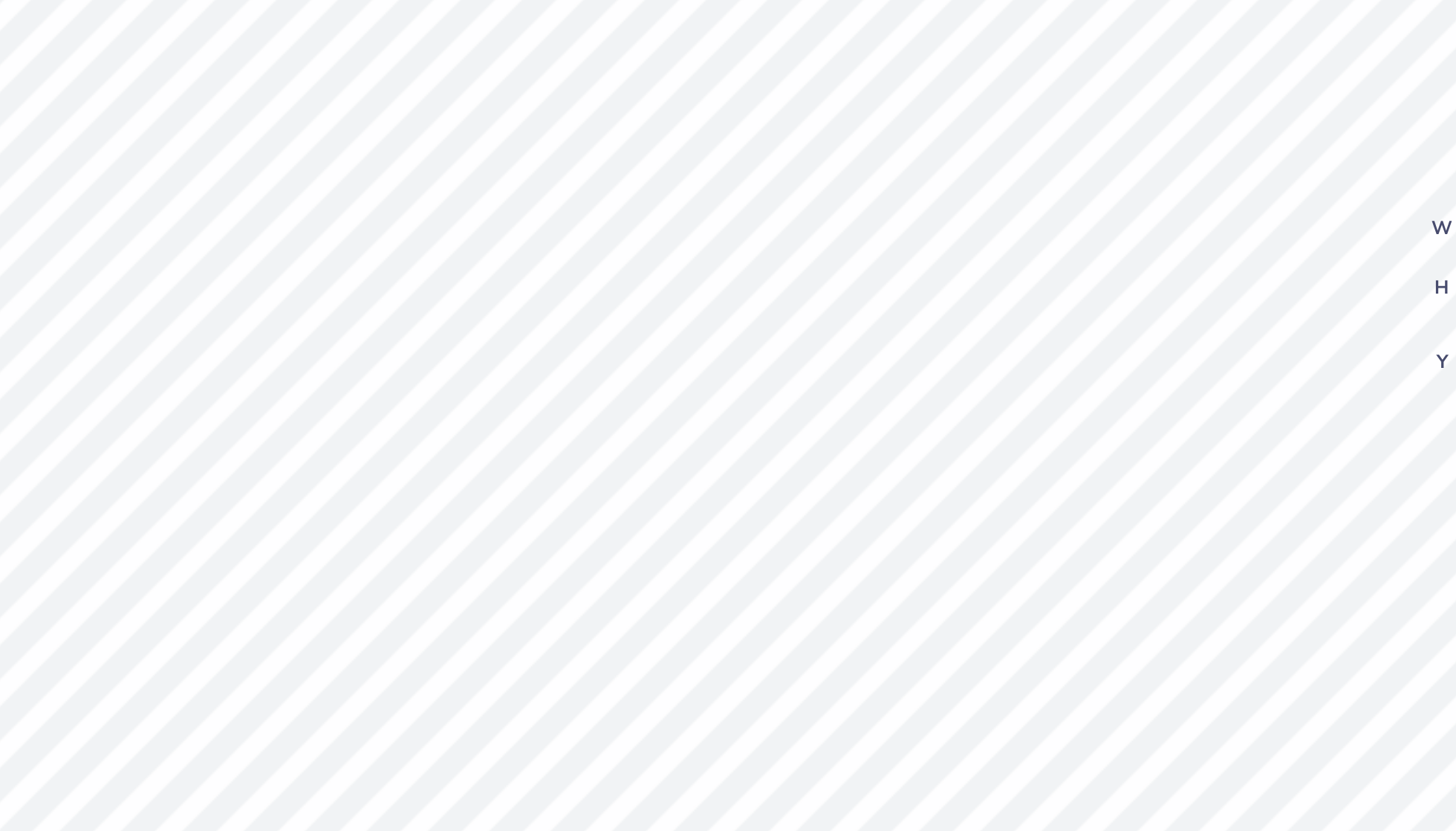
type input "13.18"
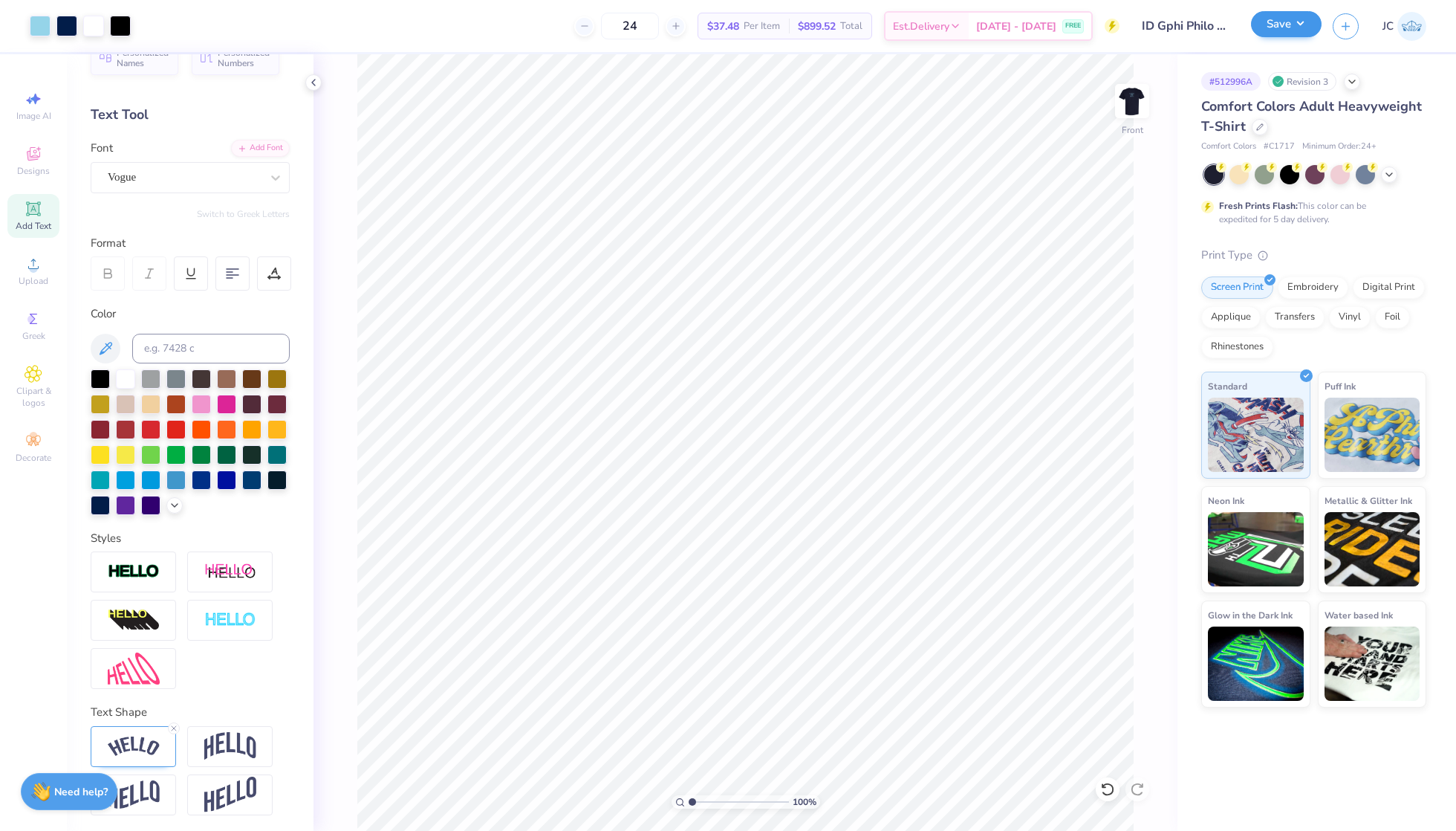
click at [1299, 24] on button "Save" at bounding box center [1286, 24] width 71 height 26
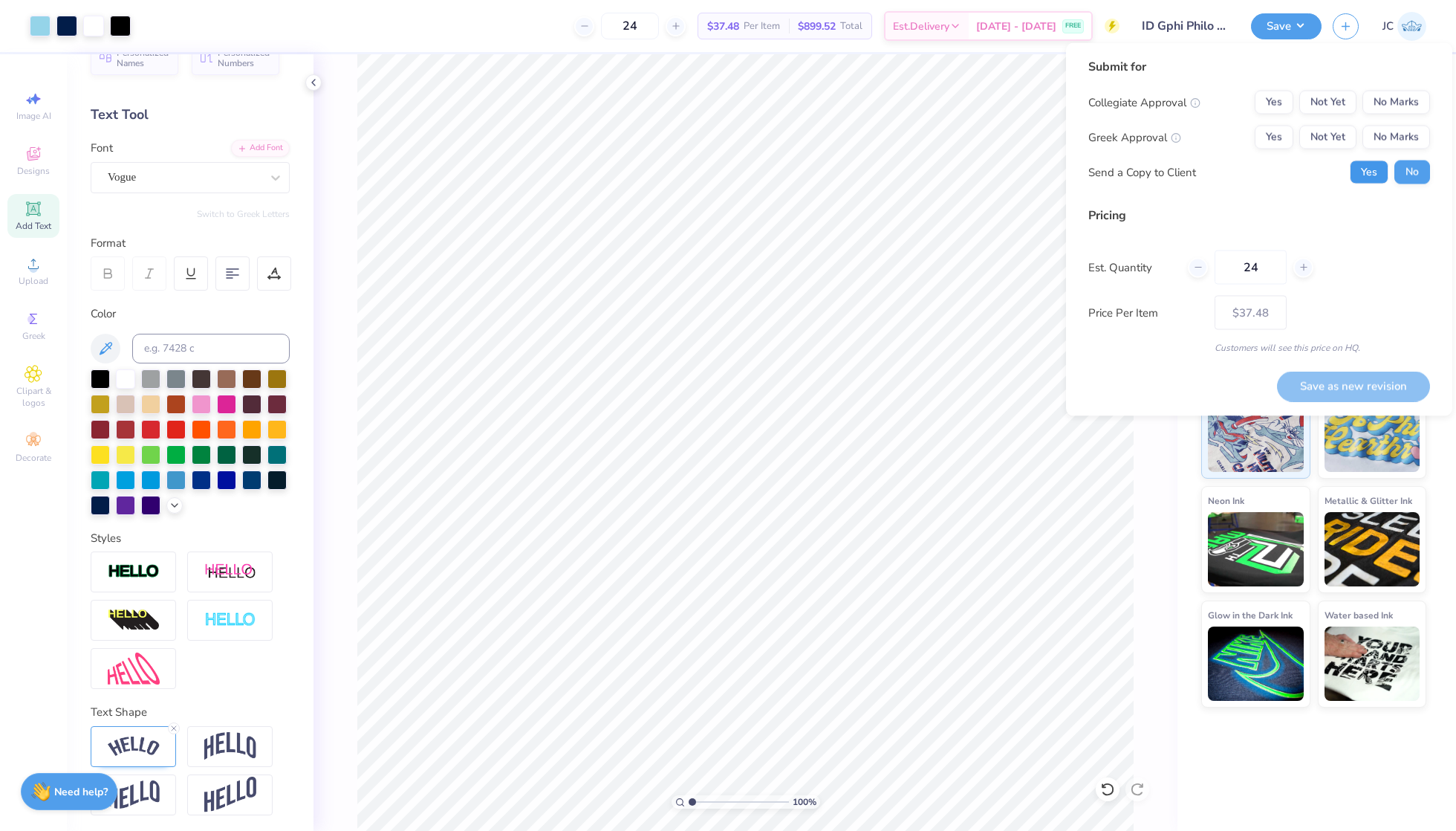
click at [1370, 167] on button "Yes" at bounding box center [1369, 172] width 39 height 24
click at [1392, 97] on button "No Marks" at bounding box center [1396, 102] width 68 height 24
click at [1333, 131] on button "Not Yet" at bounding box center [1328, 138] width 57 height 24
click at [1321, 376] on button "Save as new revision" at bounding box center [1353, 386] width 153 height 31
type input "$37.48"
